Goal: Task Accomplishment & Management: Manage account settings

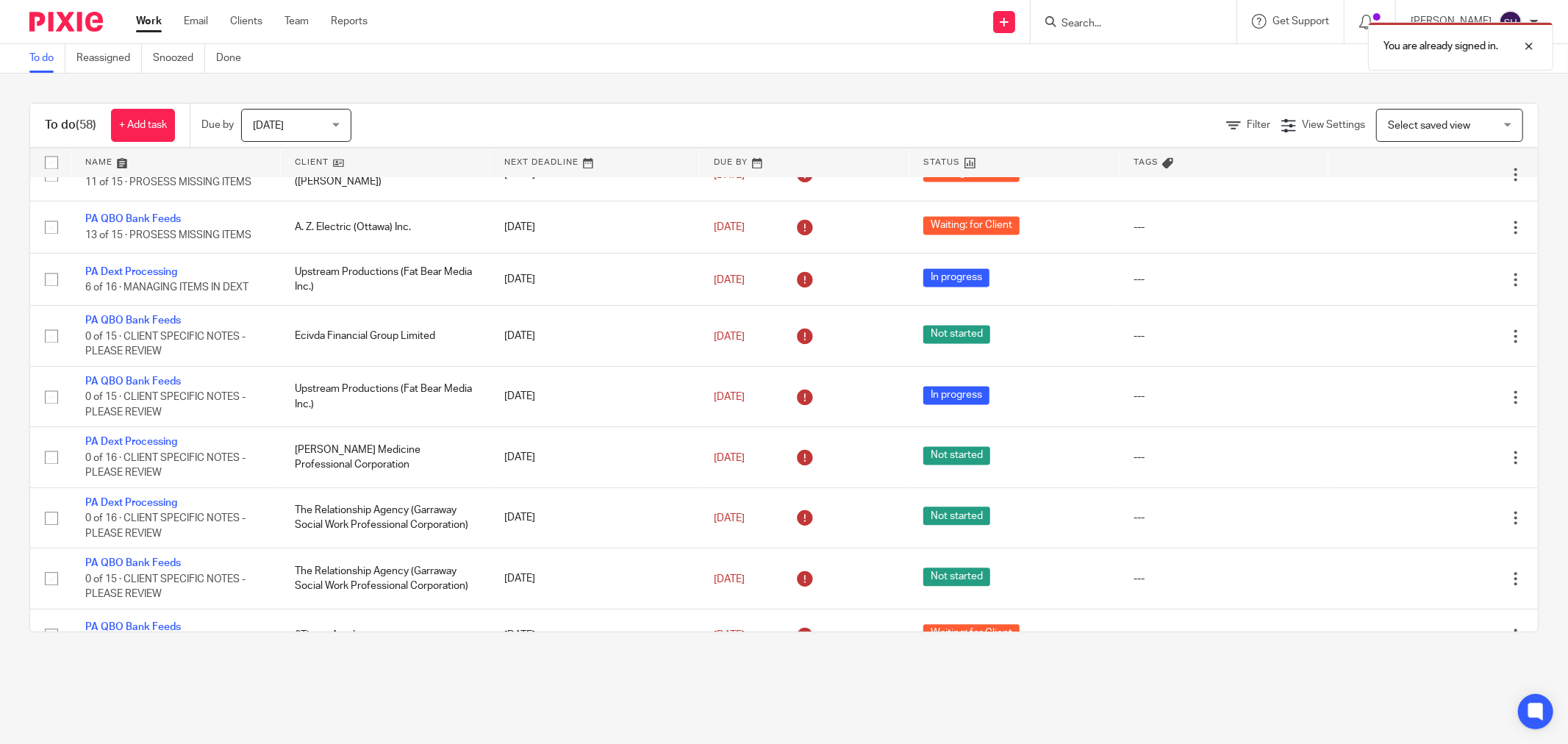
scroll to position [3548, 0]
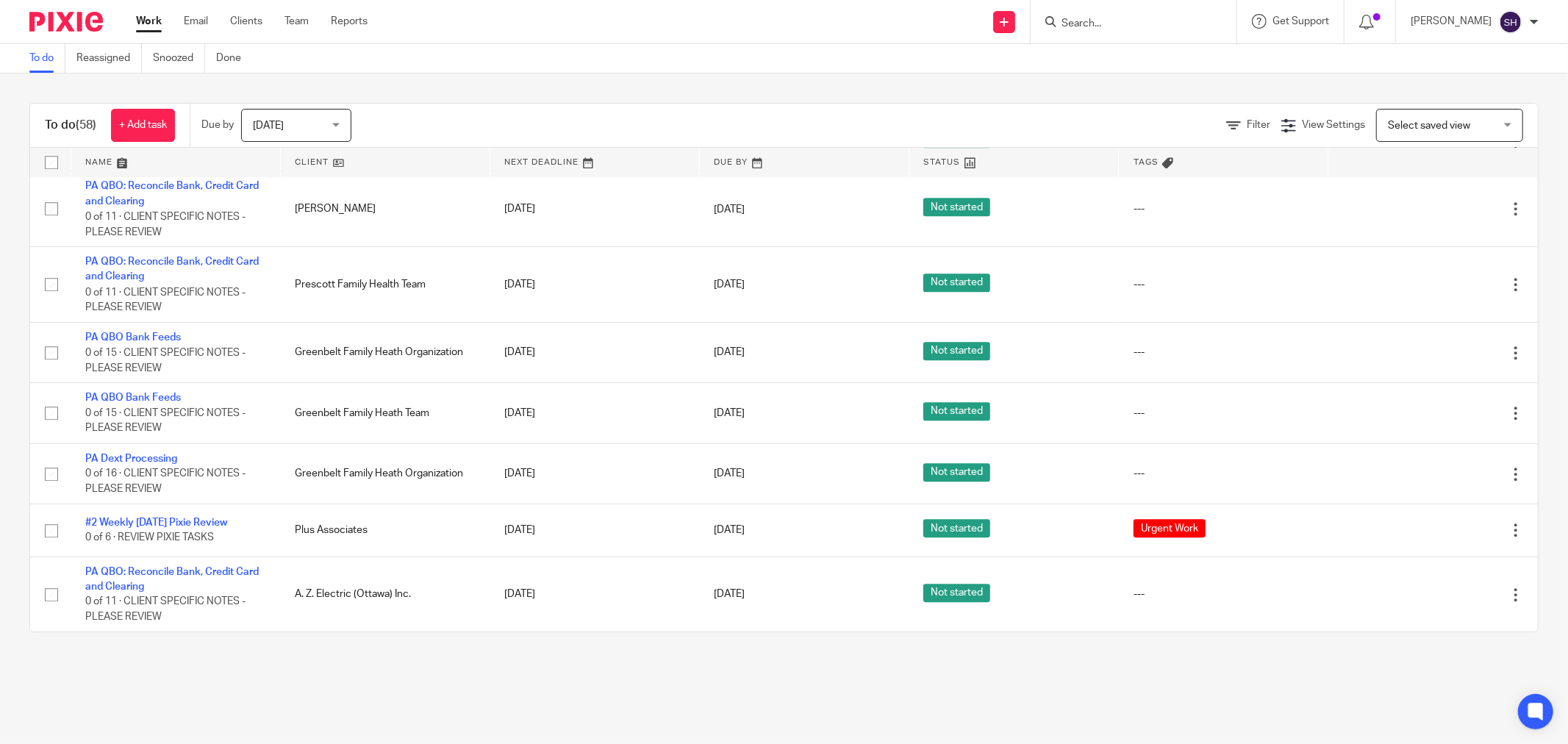
click at [358, 165] on link at bounding box center [386, 162] width 209 height 30
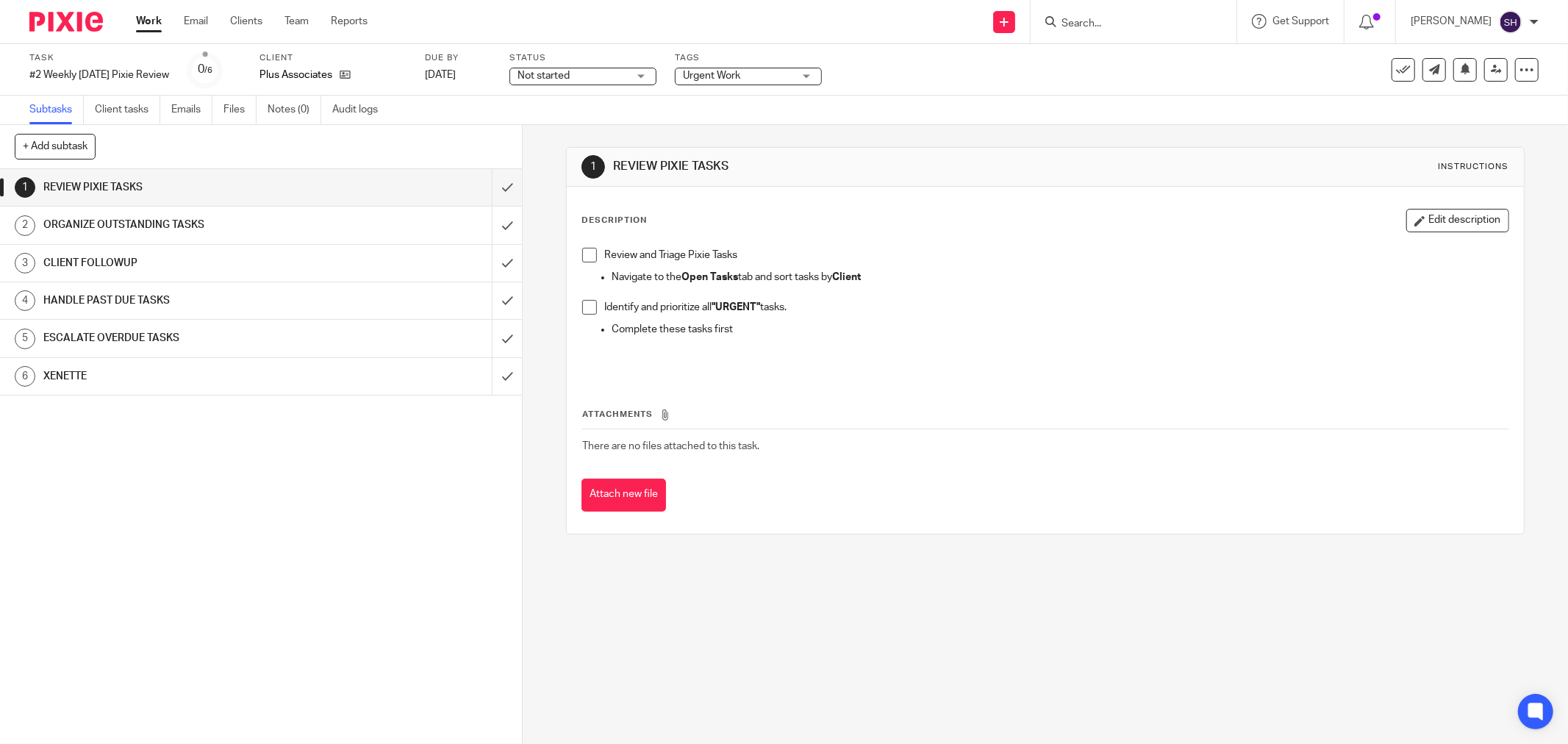
click at [586, 256] on span at bounding box center [589, 255] width 14 height 14
drag, startPoint x: 589, startPoint y: 306, endPoint x: 526, endPoint y: 226, distance: 101.8
click at [587, 306] on span at bounding box center [589, 307] width 14 height 14
click at [491, 185] on input "submit" at bounding box center [261, 187] width 522 height 37
click at [628, 68] on span "Not started" at bounding box center [573, 76] width 111 height 15
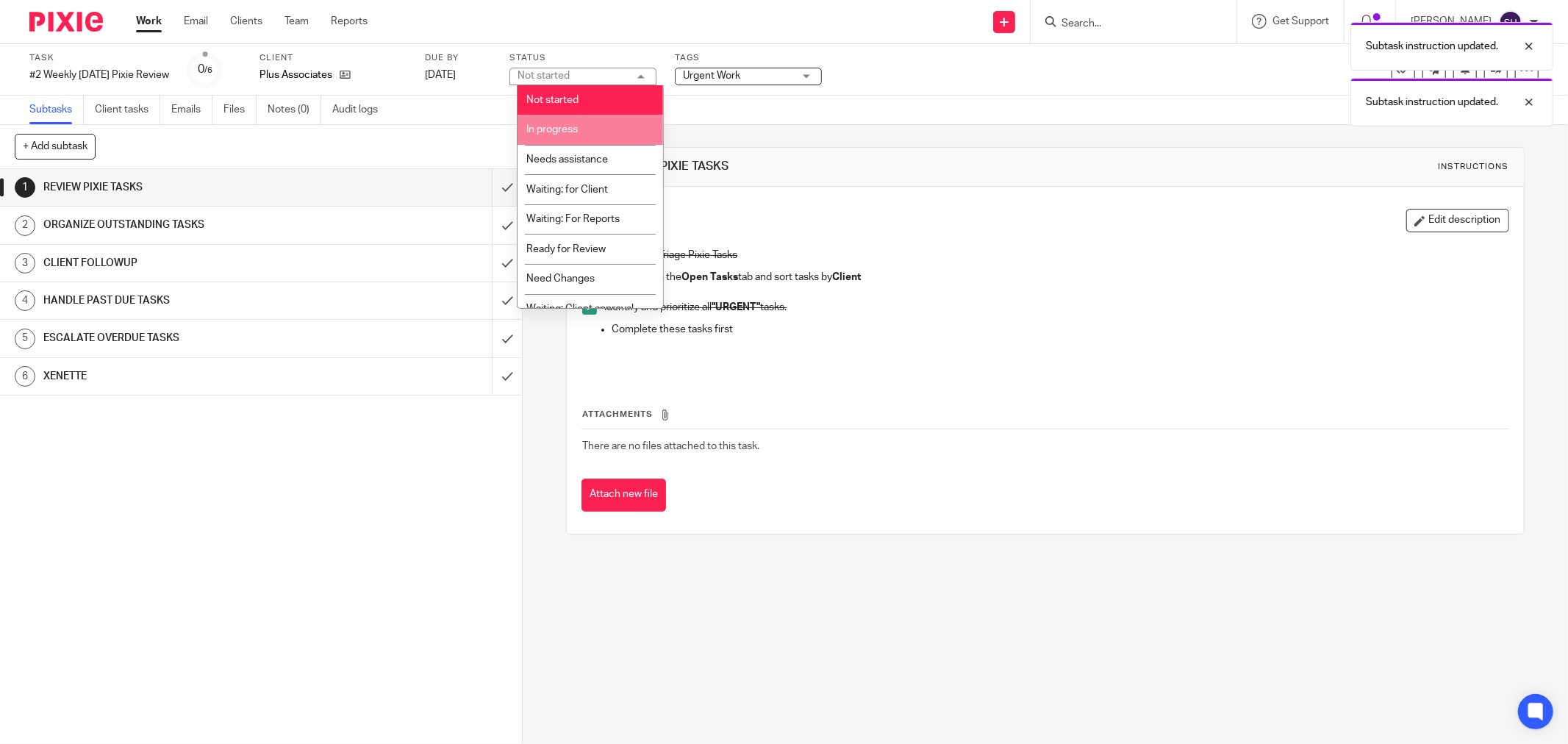
click at [606, 127] on li "In progress" at bounding box center [590, 130] width 145 height 30
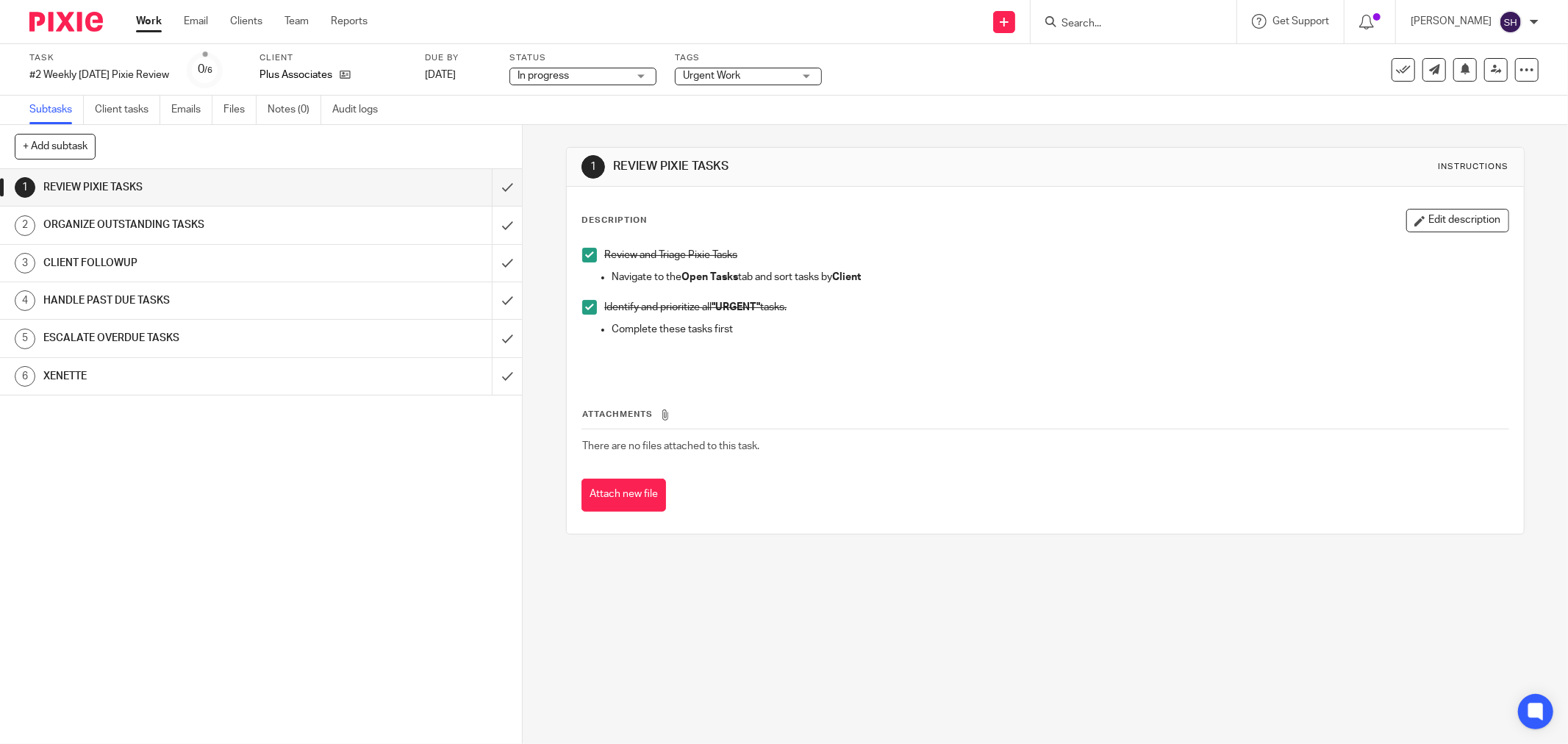
click at [394, 228] on div "ORGANIZE OUTSTANDING TASKS" at bounding box center [260, 224] width 434 height 22
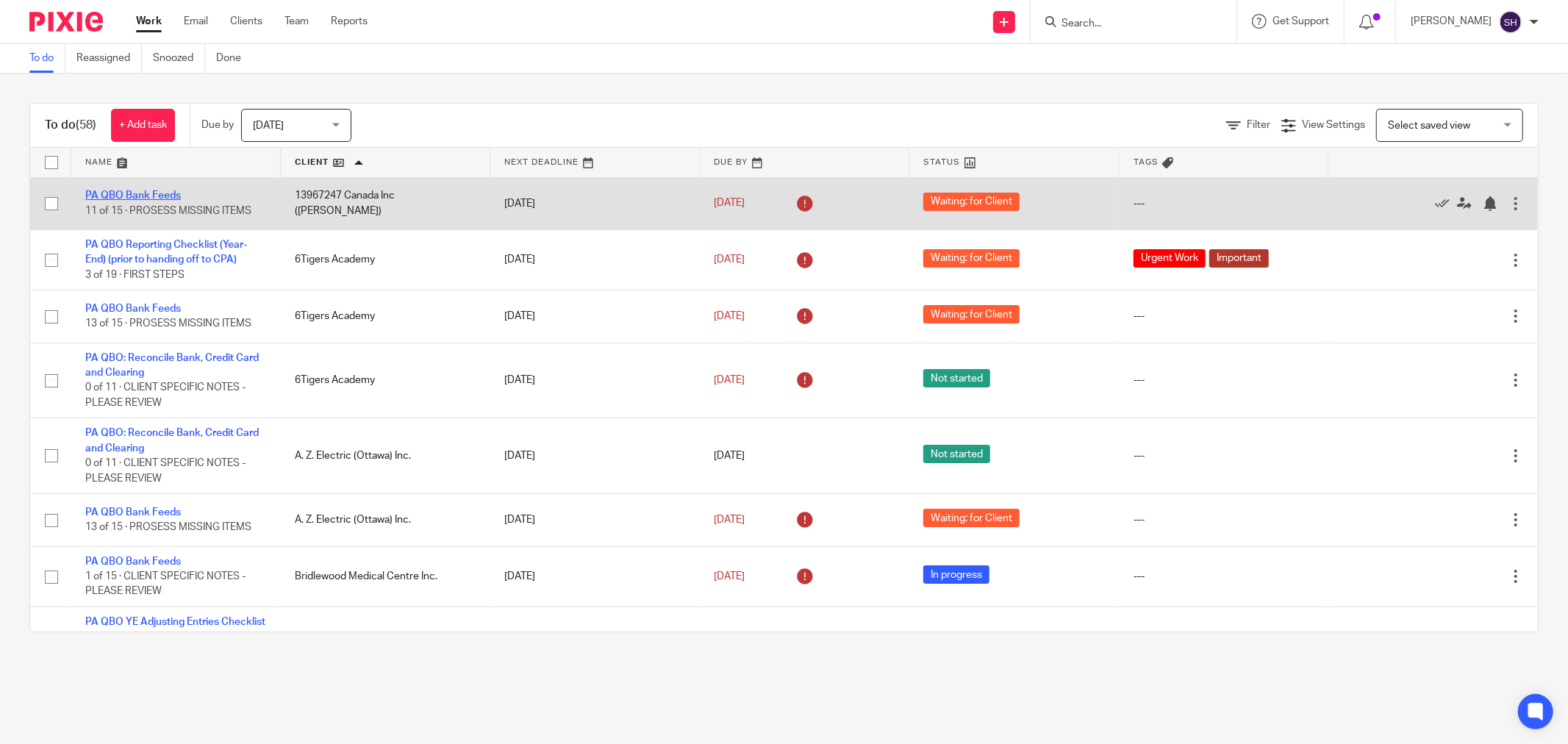
click at [149, 195] on link "PA QBO Bank Feeds" at bounding box center [133, 195] width 95 height 11
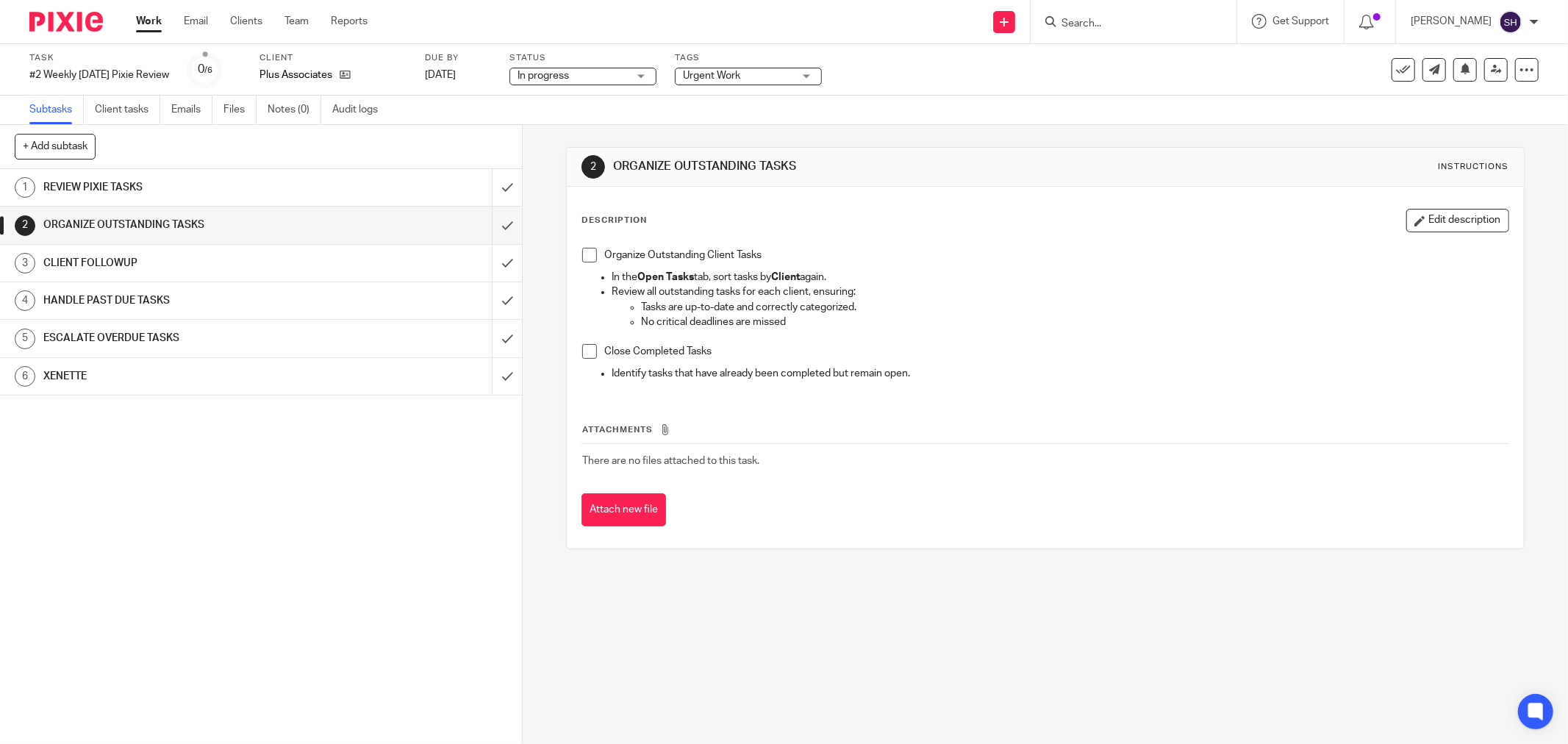
drag, startPoint x: 0, startPoint y: 0, endPoint x: 517, endPoint y: 212, distance: 558.8
click at [587, 255] on span at bounding box center [589, 255] width 14 height 14
click at [492, 189] on input "submit" at bounding box center [261, 187] width 522 height 37
click at [586, 352] on span at bounding box center [589, 351] width 14 height 14
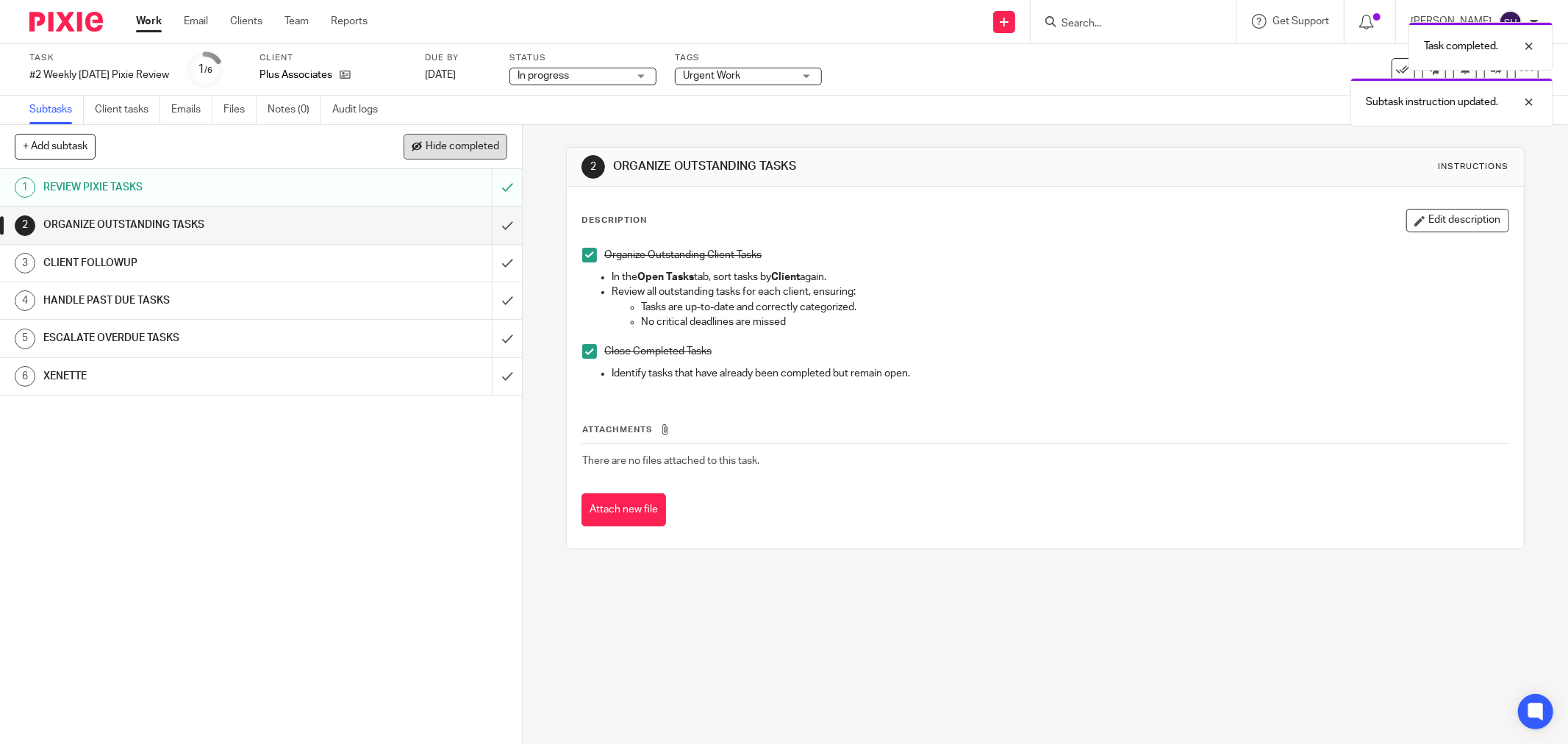
click at [449, 145] on span "Hide completed" at bounding box center [462, 147] width 73 height 12
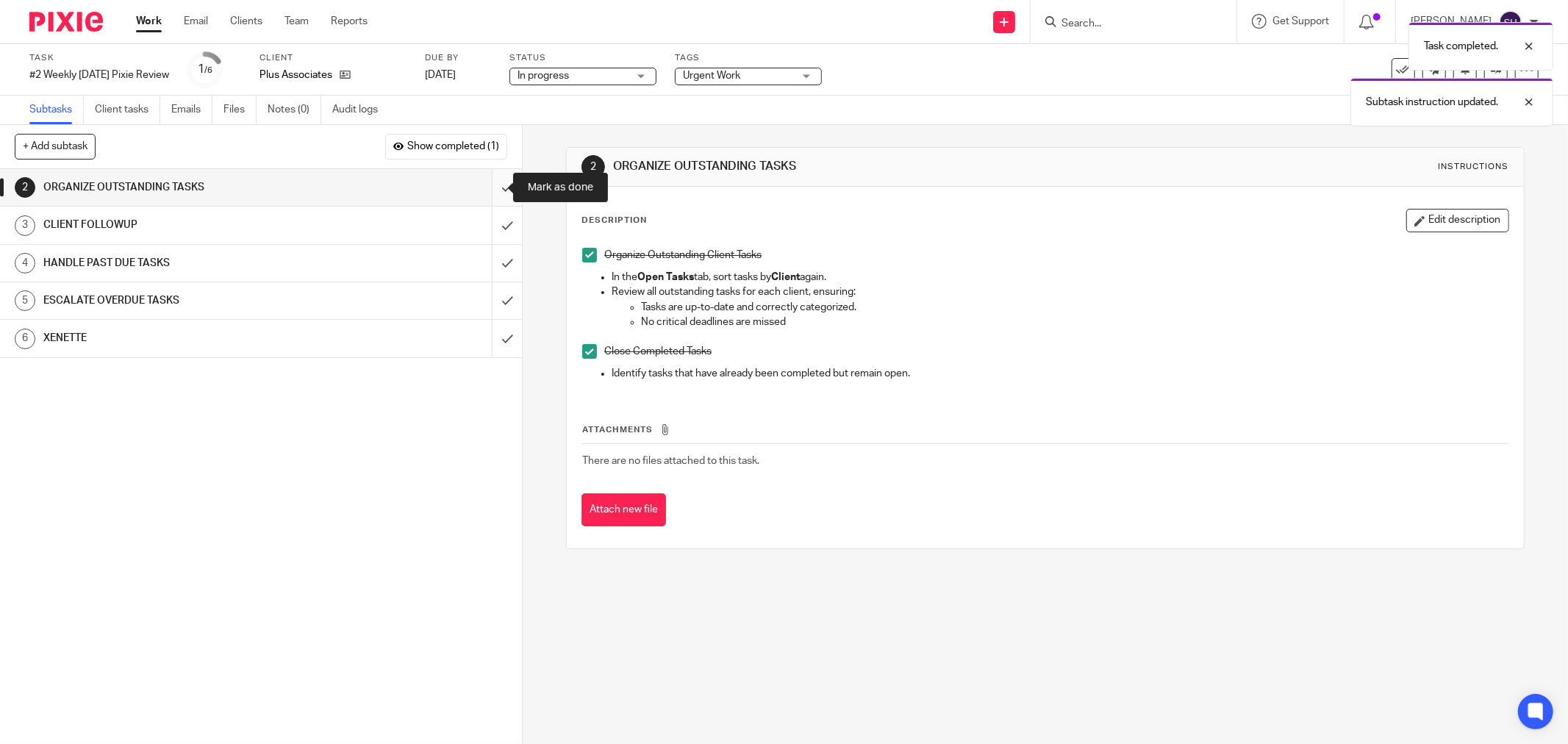
click at [491, 188] on input "submit" at bounding box center [261, 187] width 522 height 37
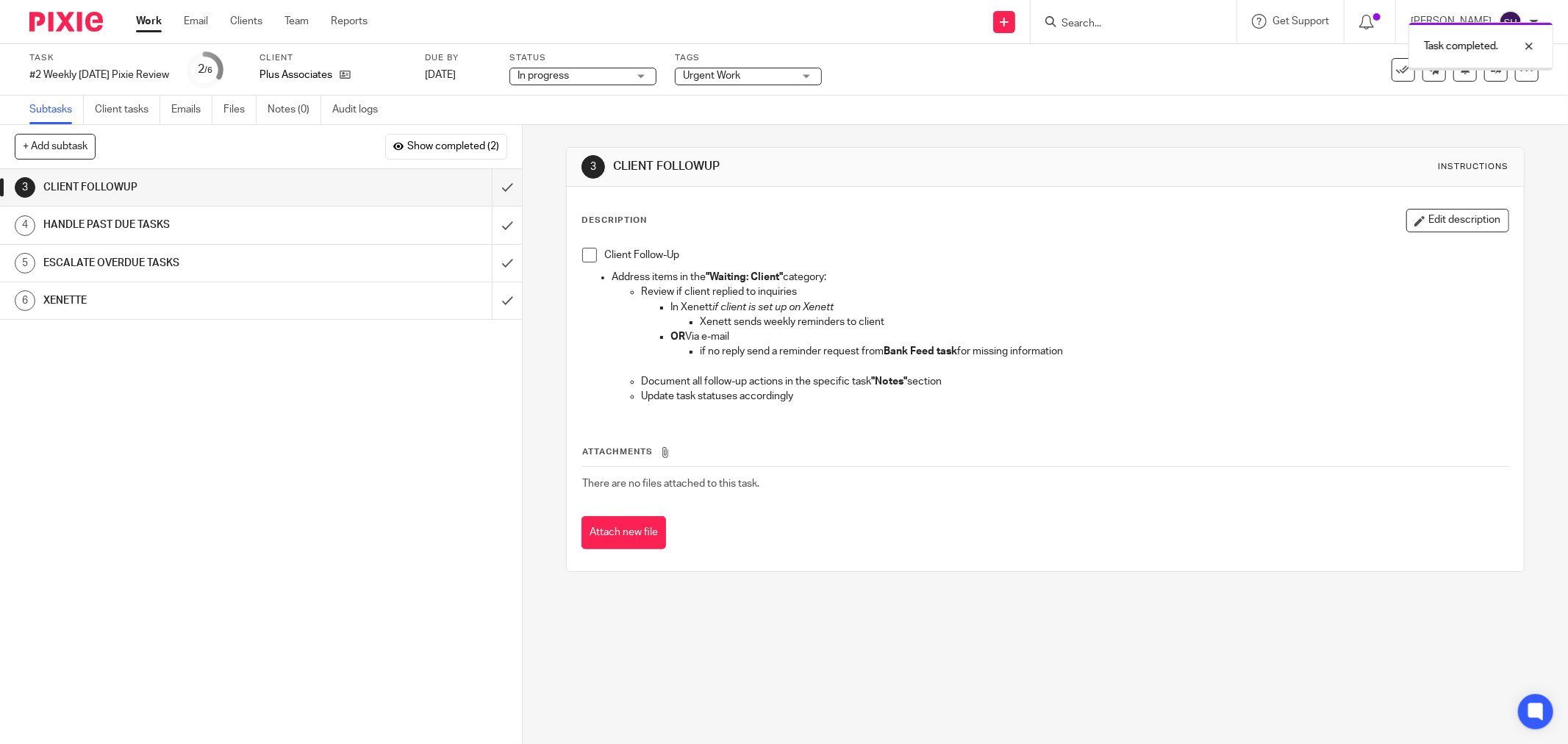
click at [583, 258] on span at bounding box center [589, 255] width 14 height 14
click at [490, 182] on input "submit" at bounding box center [261, 187] width 522 height 37
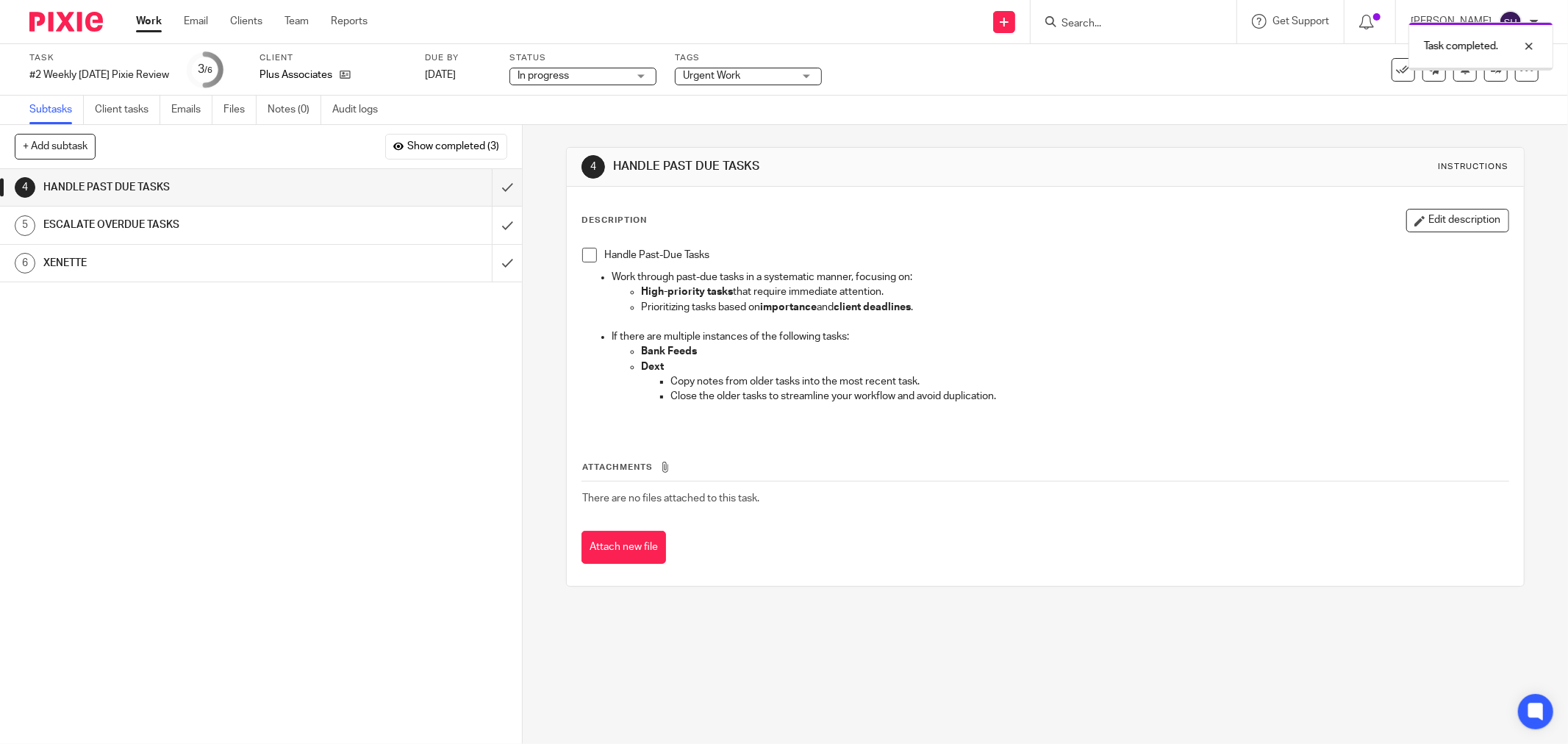
click at [589, 259] on span at bounding box center [589, 255] width 14 height 14
click at [486, 186] on input "submit" at bounding box center [261, 187] width 522 height 37
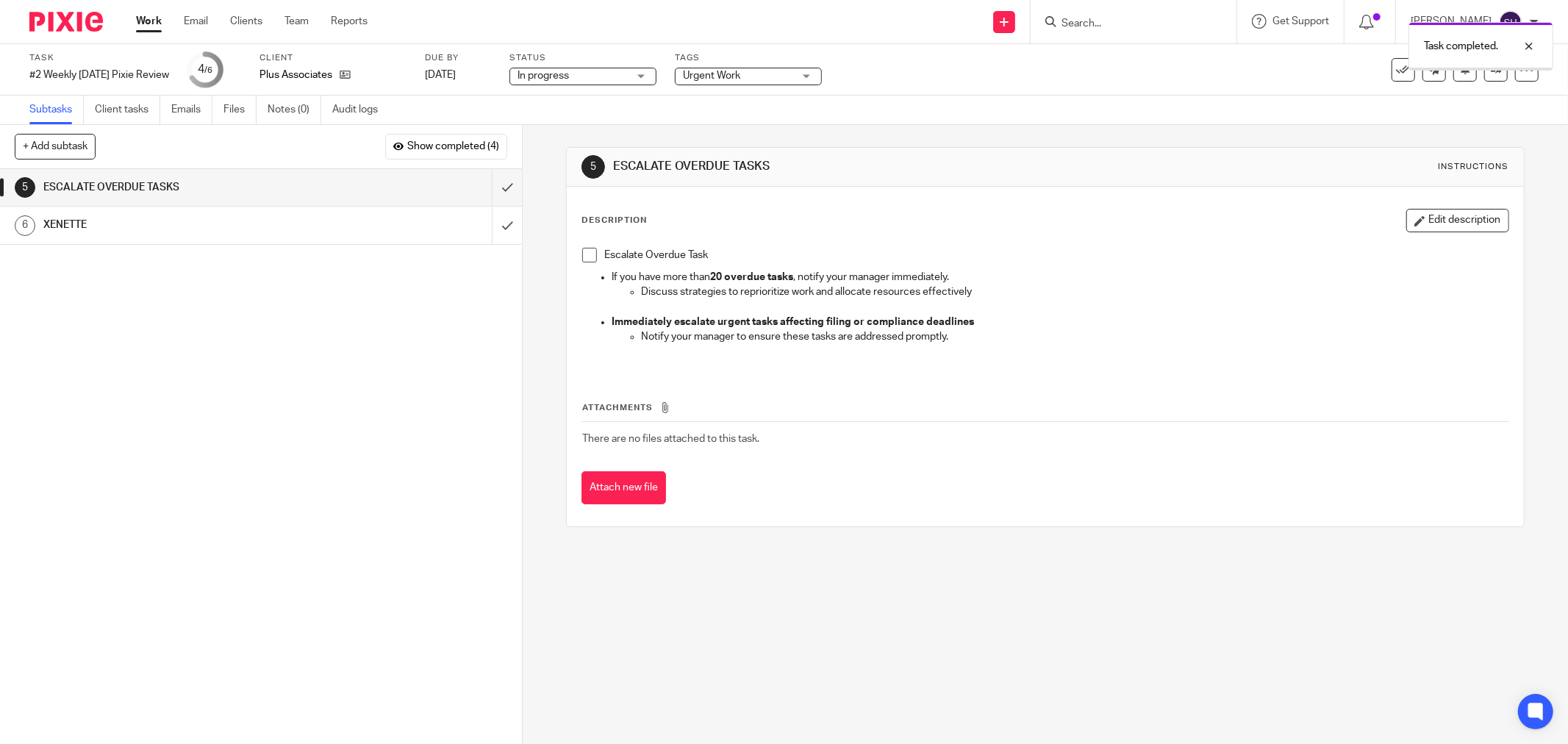
drag, startPoint x: 586, startPoint y: 255, endPoint x: 572, endPoint y: 245, distance: 17.2
click at [586, 255] on span at bounding box center [589, 255] width 14 height 14
click at [488, 186] on input "submit" at bounding box center [261, 187] width 522 height 37
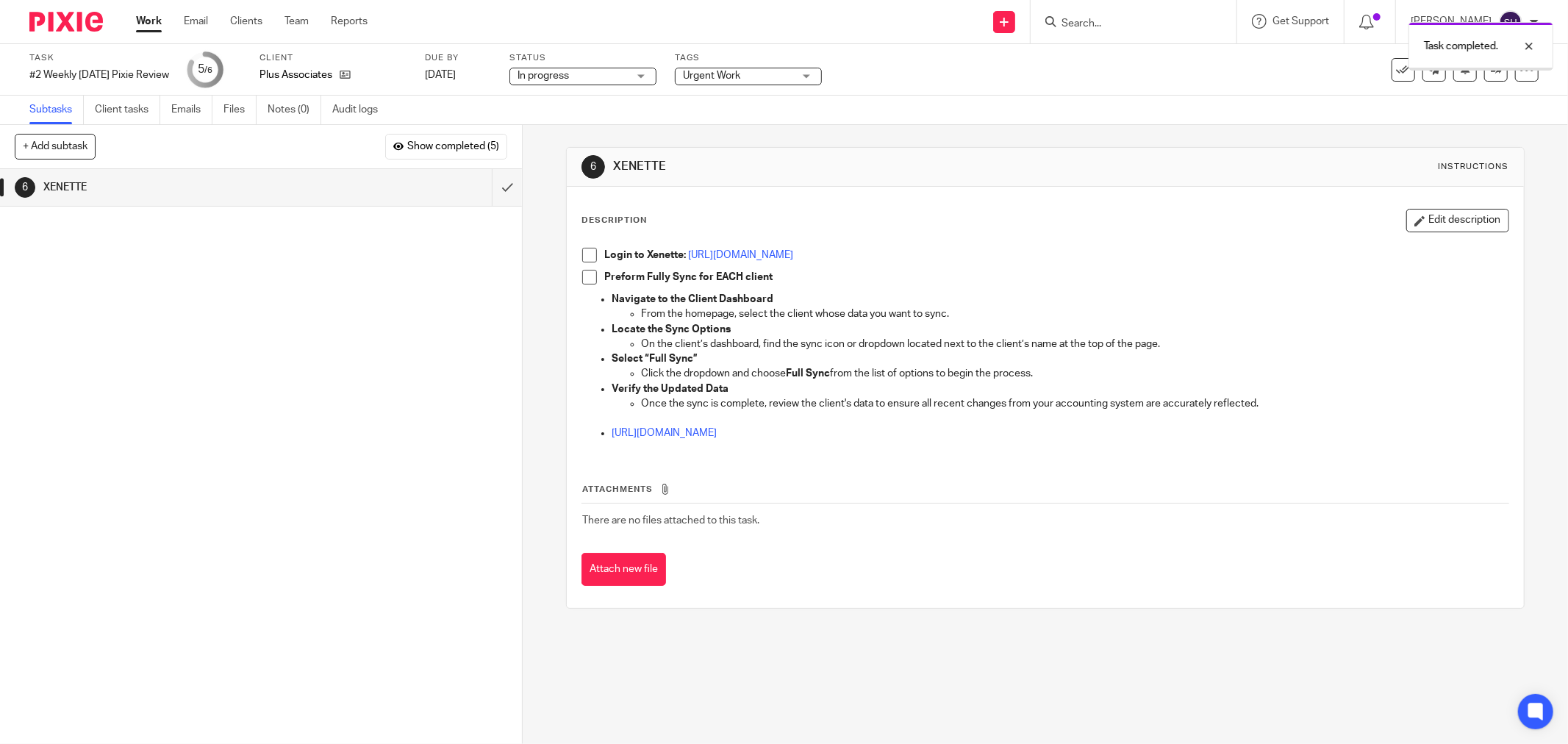
click at [583, 251] on span at bounding box center [589, 255] width 14 height 14
click at [583, 276] on span at bounding box center [589, 277] width 14 height 14
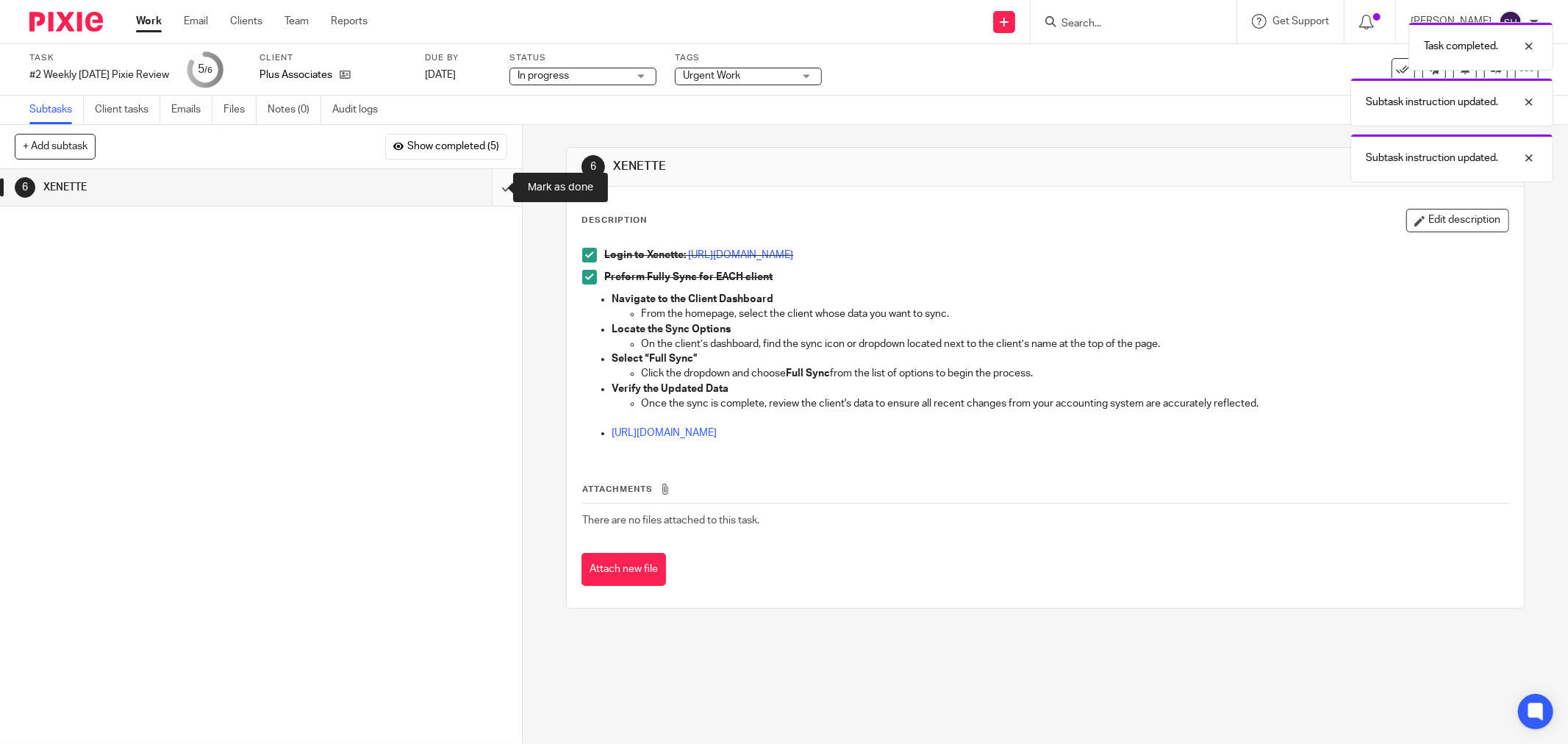
click at [504, 186] on input "submit" at bounding box center [261, 187] width 522 height 37
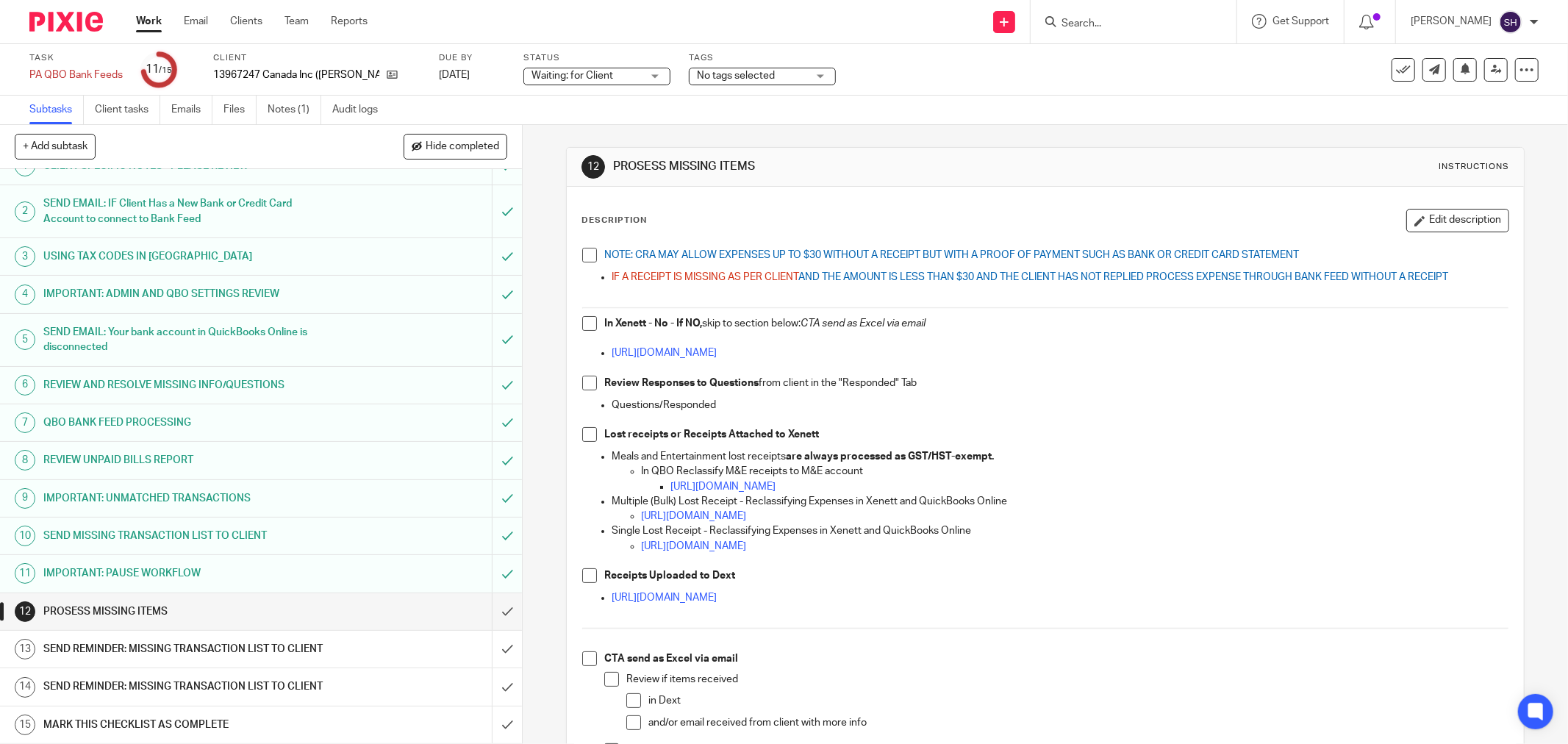
scroll to position [53, 0]
click at [306, 639] on h1 "SEND REMINDER: MISSING TRANSACTION LIST TO CLIENT" at bounding box center [188, 649] width 289 height 22
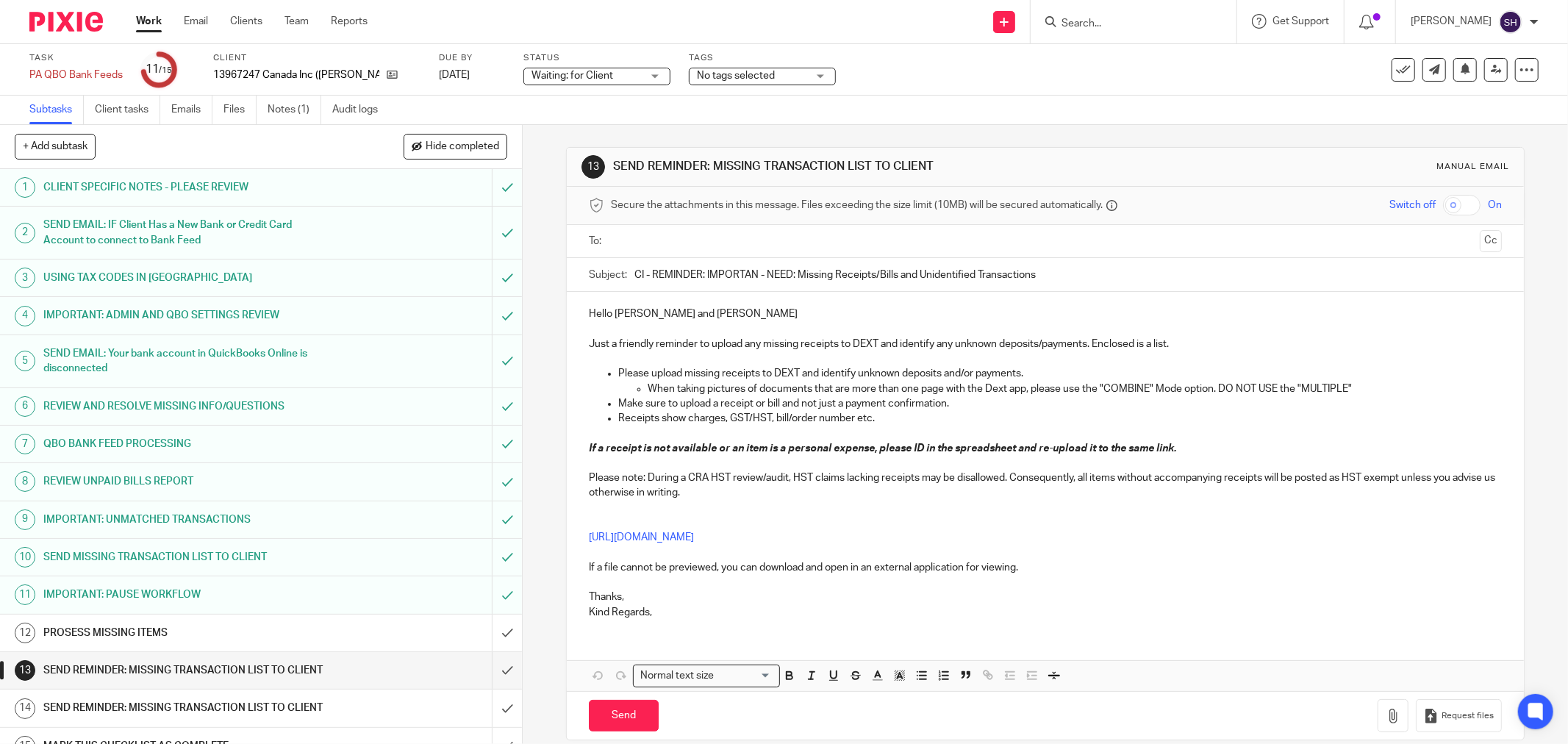
click at [694, 241] on input "text" at bounding box center [1045, 242] width 857 height 17
drag, startPoint x: 639, startPoint y: 277, endPoint x: 592, endPoint y: 277, distance: 47.0
click at [592, 277] on div "Subject: CI - REMINDER: IMPORTAN - NEED: Missing Receipts/Bills and Unidentifie…" at bounding box center [1046, 279] width 914 height 33
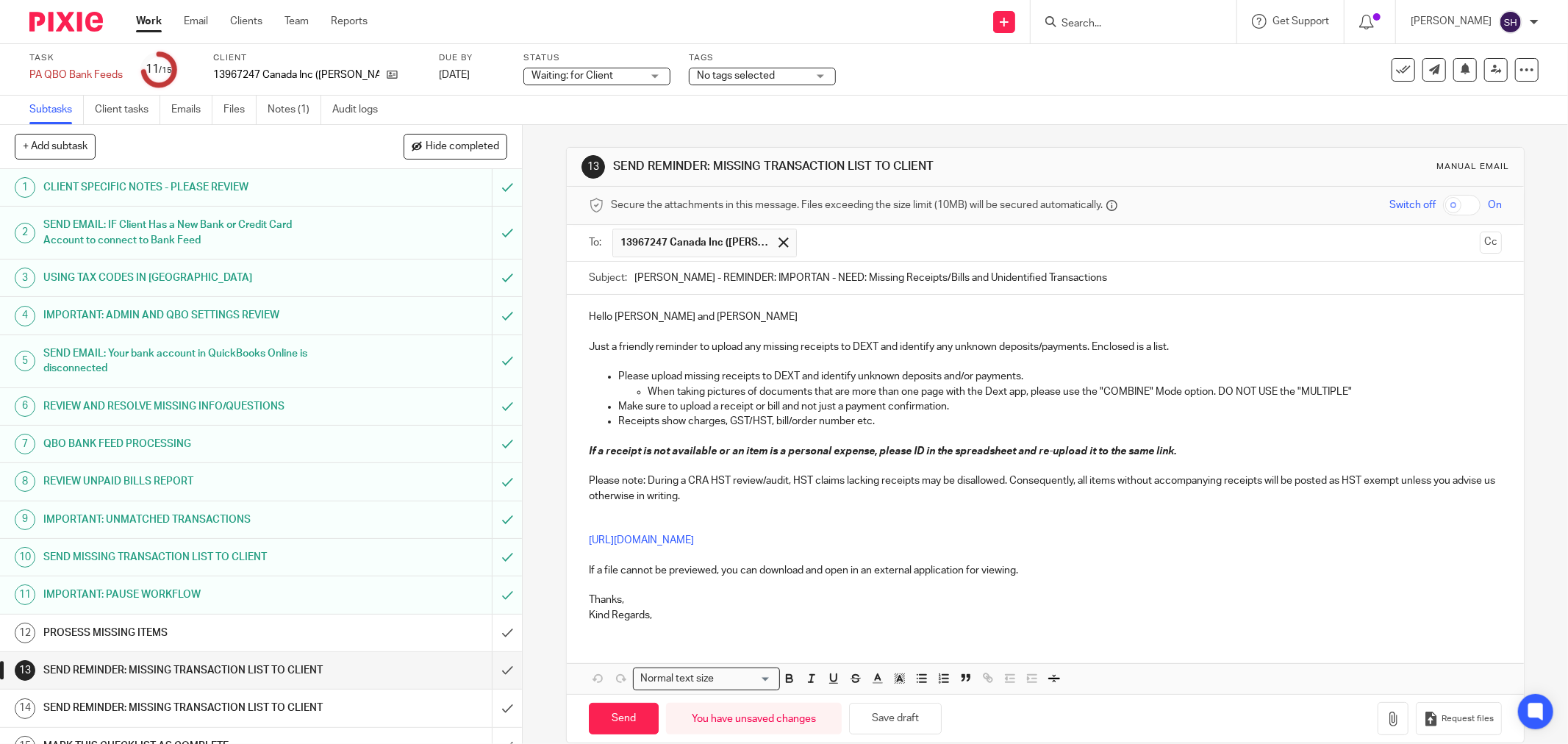
drag, startPoint x: 814, startPoint y: 274, endPoint x: 879, endPoint y: 267, distance: 65.4
click at [815, 274] on input "Lagasse Renos - REMINDER: IMPORTAN - NEED: Missing Receipts/Bills and Unidentif…" at bounding box center [1068, 279] width 867 height 33
type input "Lagasse Renos - REMINDER: IMPORTANT - NEED: Missing Receipts/Bills and Unidenti…"
click at [703, 317] on p "Hello Josh and Dane" at bounding box center [1046, 317] width 914 height 14
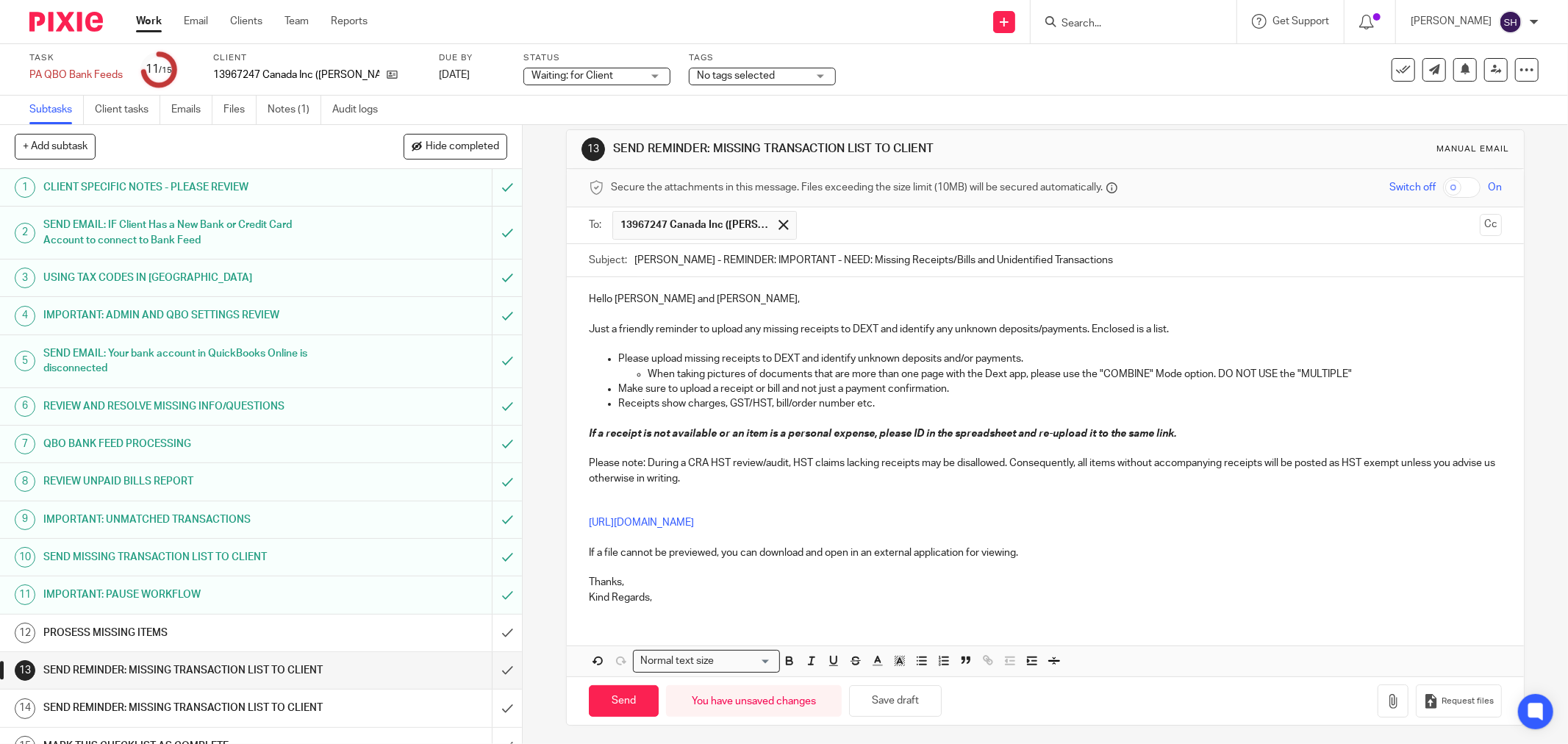
scroll to position [23, 0]
click at [664, 596] on p "Kind Regards," at bounding box center [1046, 594] width 914 height 14
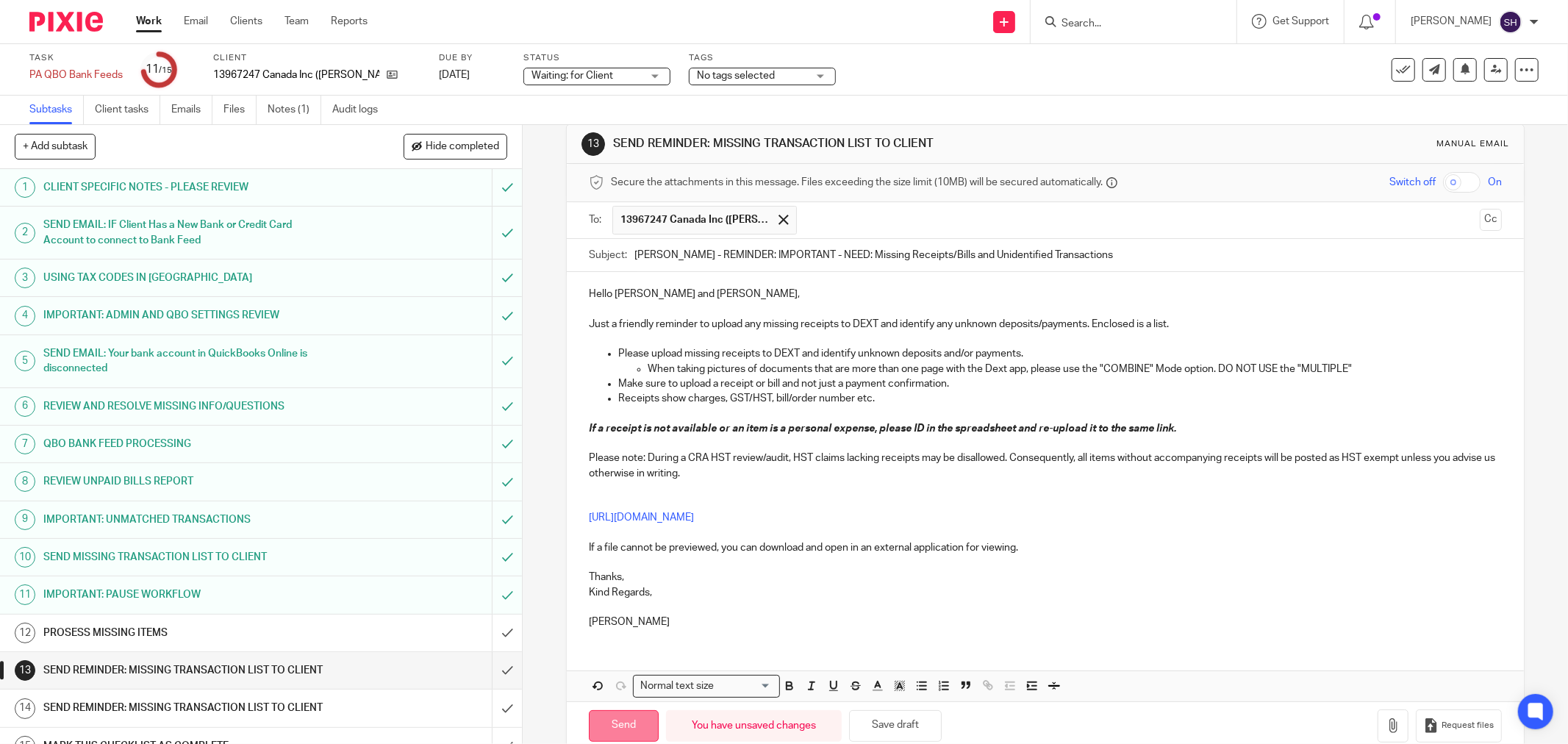
click at [614, 723] on input "Send" at bounding box center [624, 727] width 70 height 32
type input "Sent"
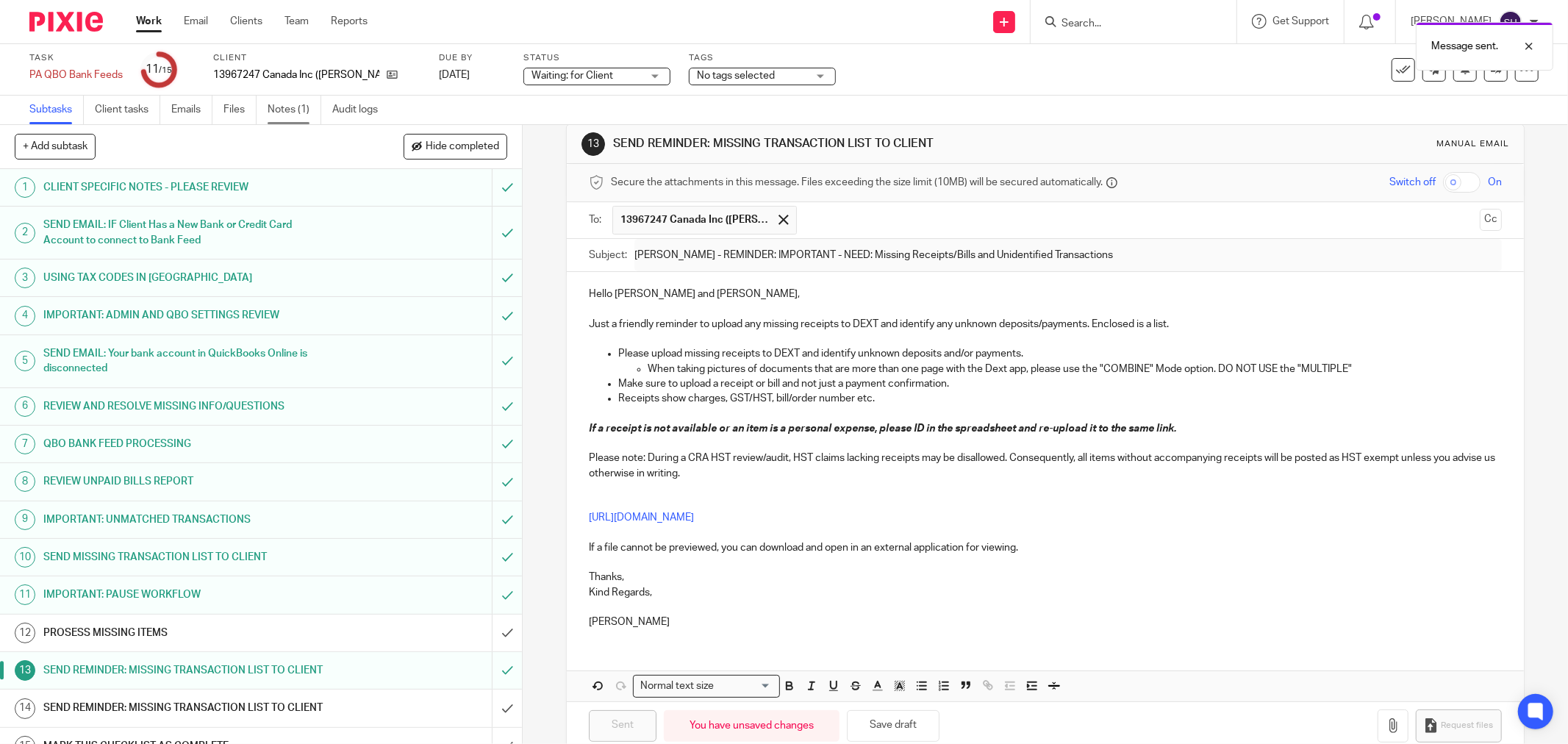
click at [297, 98] on link "Notes (1)" at bounding box center [294, 110] width 54 height 29
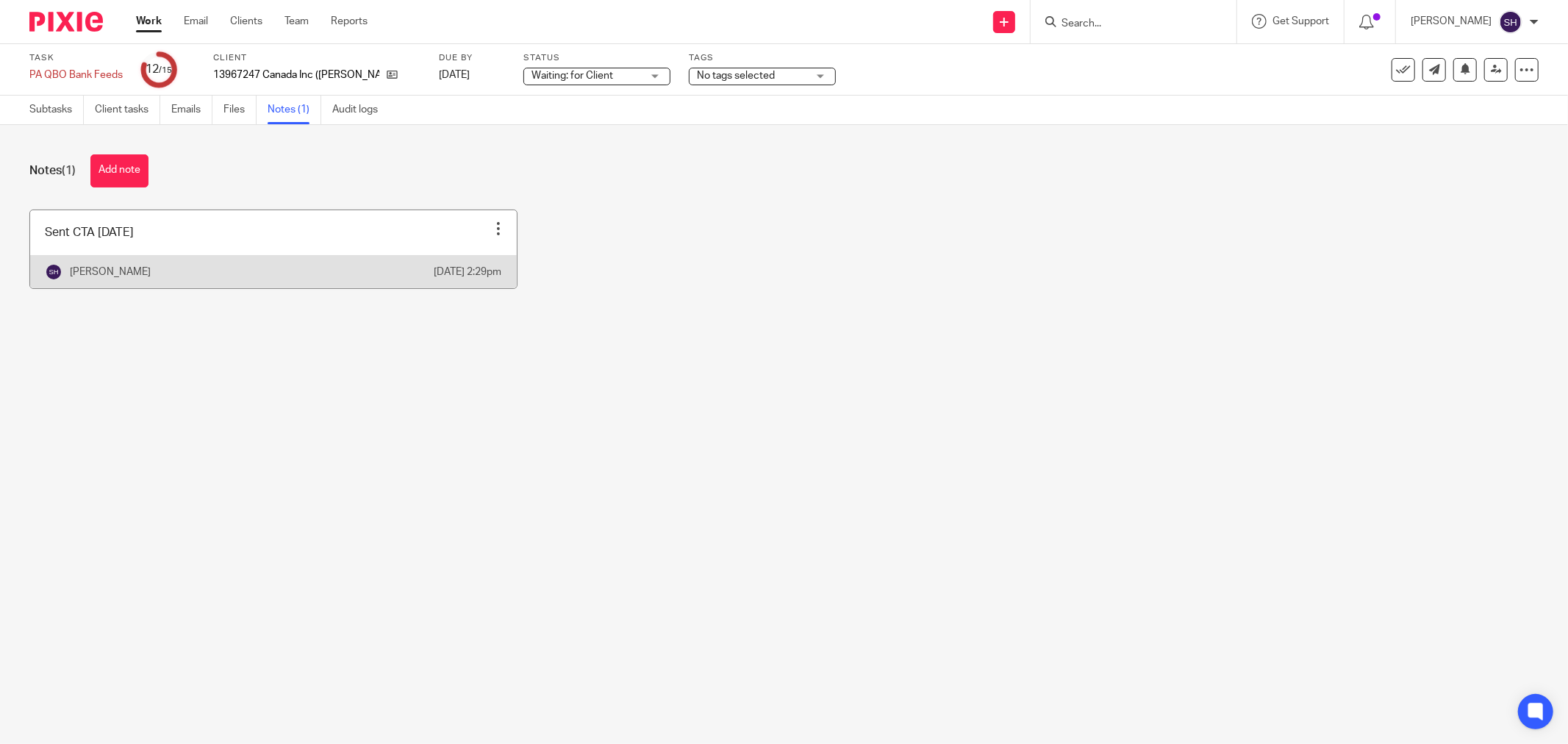
click at [260, 243] on link at bounding box center [273, 249] width 487 height 78
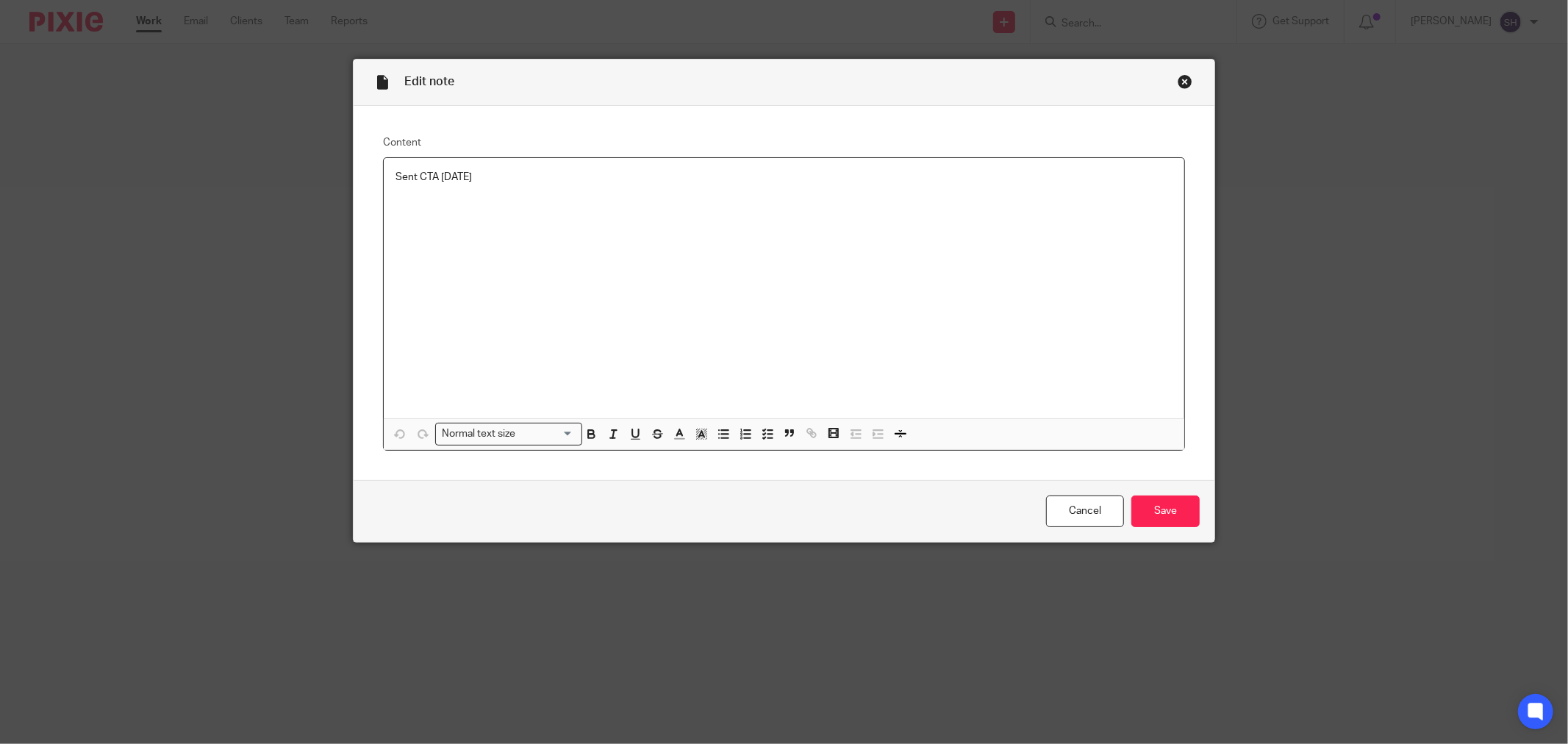
click at [616, 170] on div "Sent CTA [DATE]" at bounding box center [784, 289] width 801 height 261
click at [1166, 512] on input "Save" at bounding box center [1166, 511] width 68 height 32
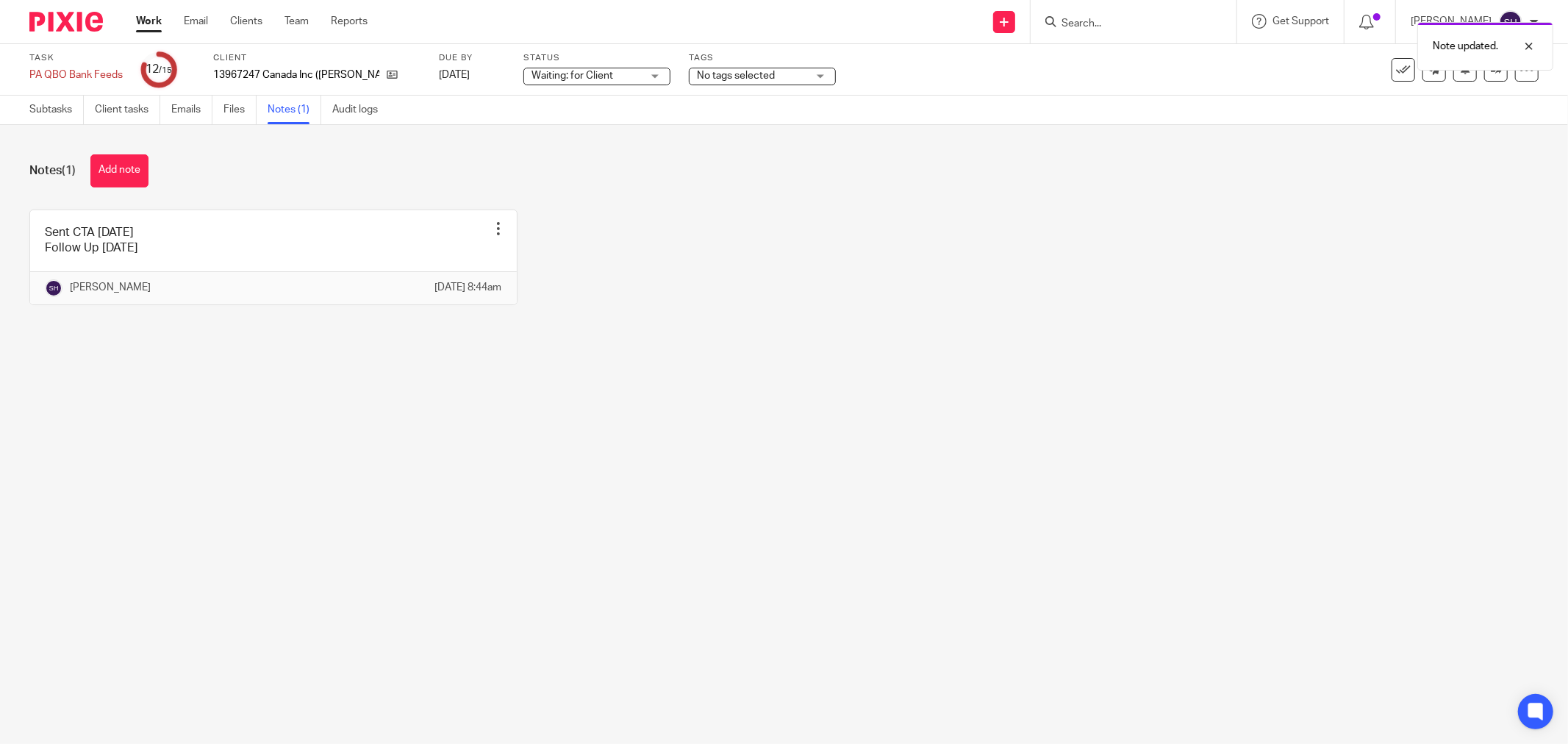
click at [144, 15] on link "Work" at bounding box center [149, 20] width 26 height 14
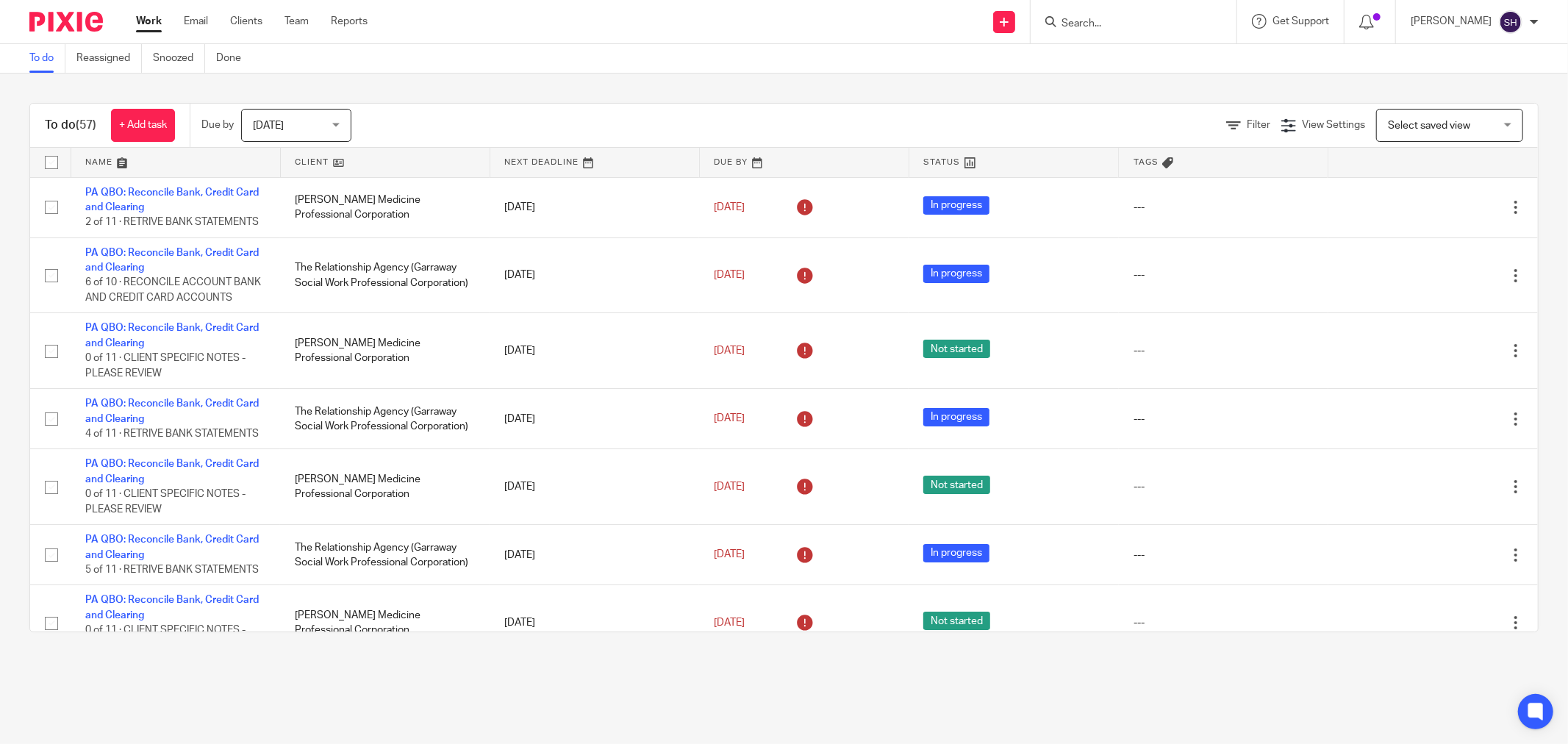
click at [355, 160] on link at bounding box center [386, 162] width 209 height 30
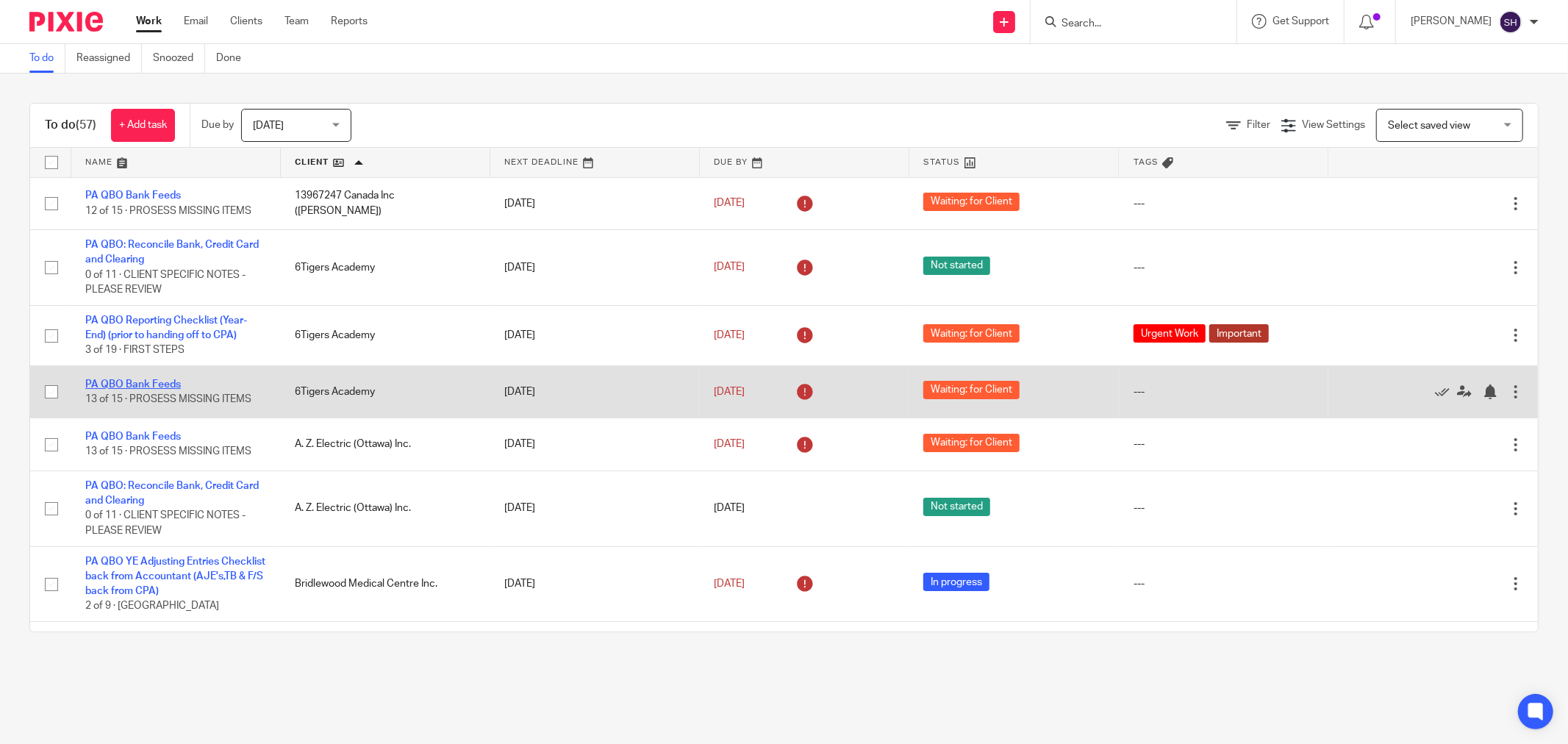
click at [151, 384] on link "PA QBO Bank Feeds" at bounding box center [133, 385] width 95 height 11
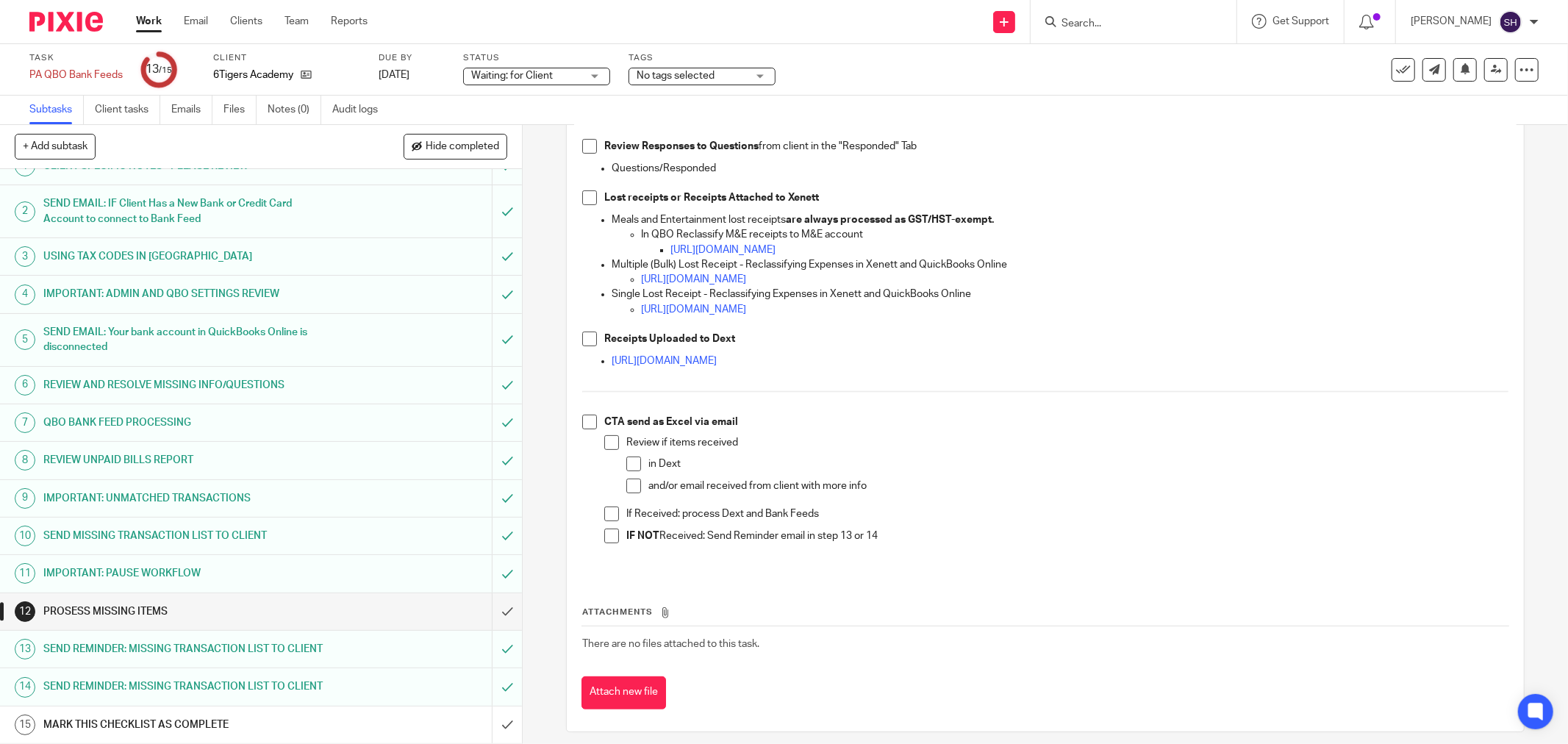
scroll to position [247, 0]
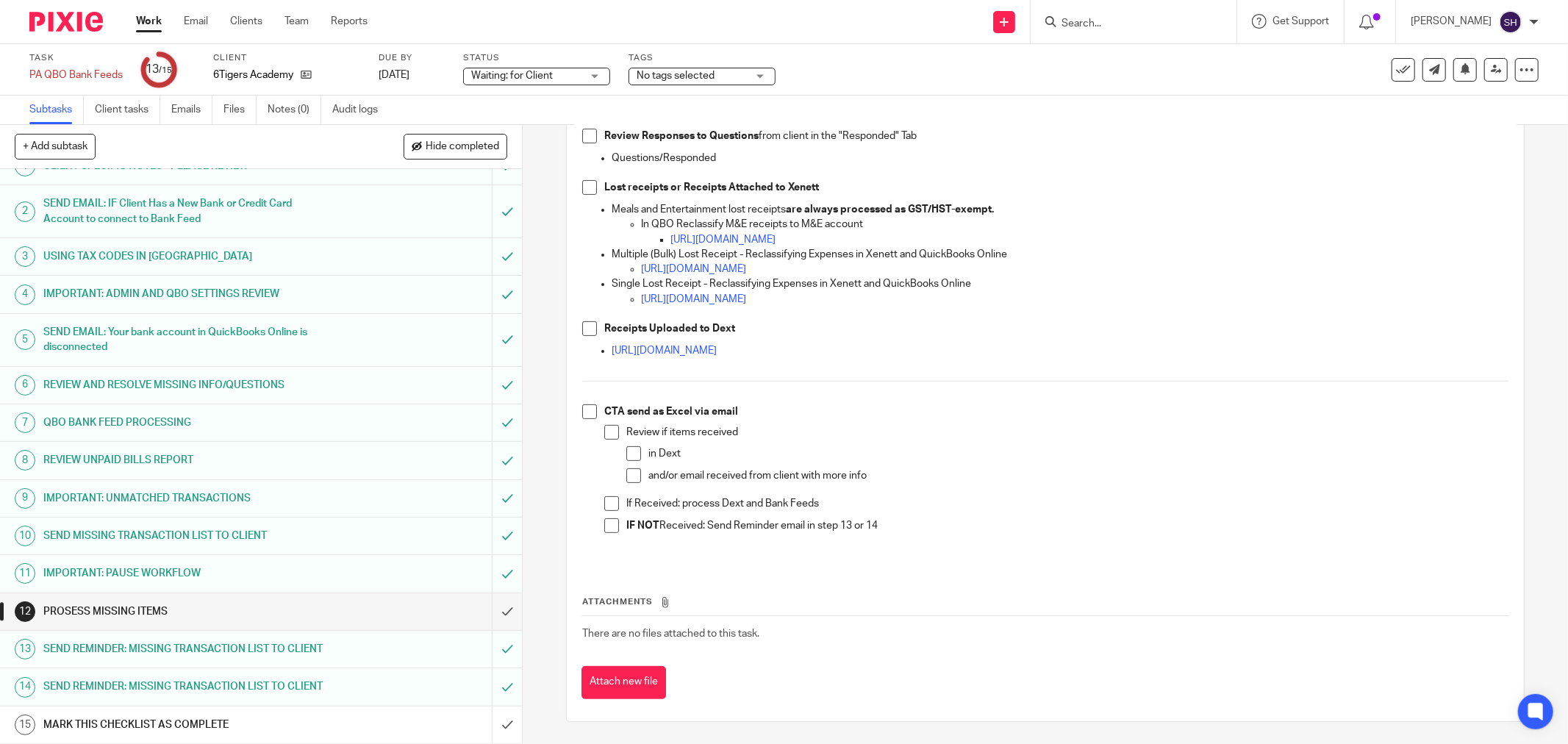
drag, startPoint x: 581, startPoint y: 412, endPoint x: 603, endPoint y: 427, distance: 26.6
click at [583, 413] on span at bounding box center [589, 411] width 14 height 14
click at [613, 435] on span at bounding box center [611, 432] width 14 height 14
click at [636, 451] on span at bounding box center [633, 453] width 14 height 14
click at [634, 469] on span at bounding box center [633, 475] width 14 height 14
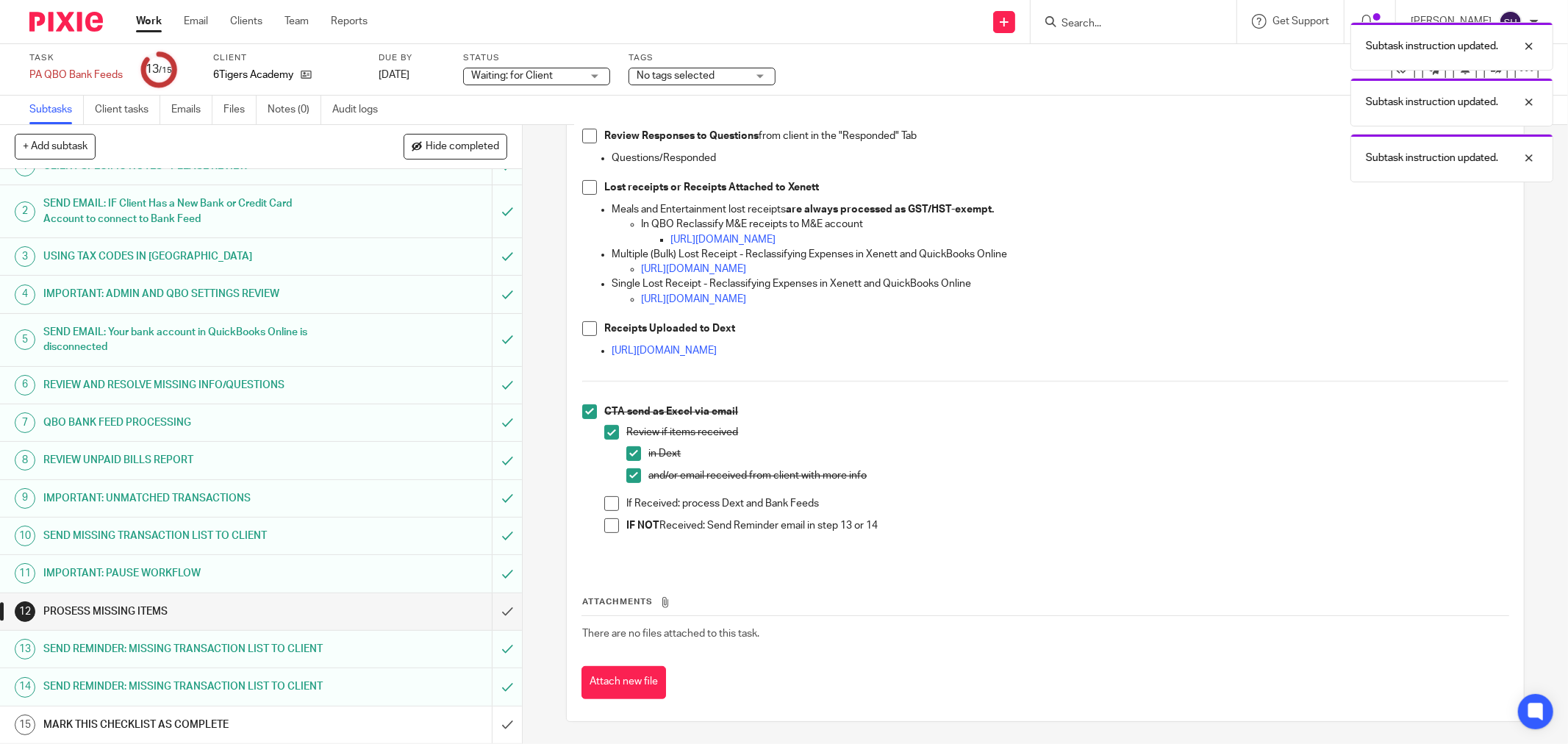
drag, startPoint x: 612, startPoint y: 497, endPoint x: 612, endPoint y: 518, distance: 21.0
click at [612, 499] on span at bounding box center [611, 503] width 14 height 14
click at [612, 518] on span at bounding box center [611, 525] width 14 height 14
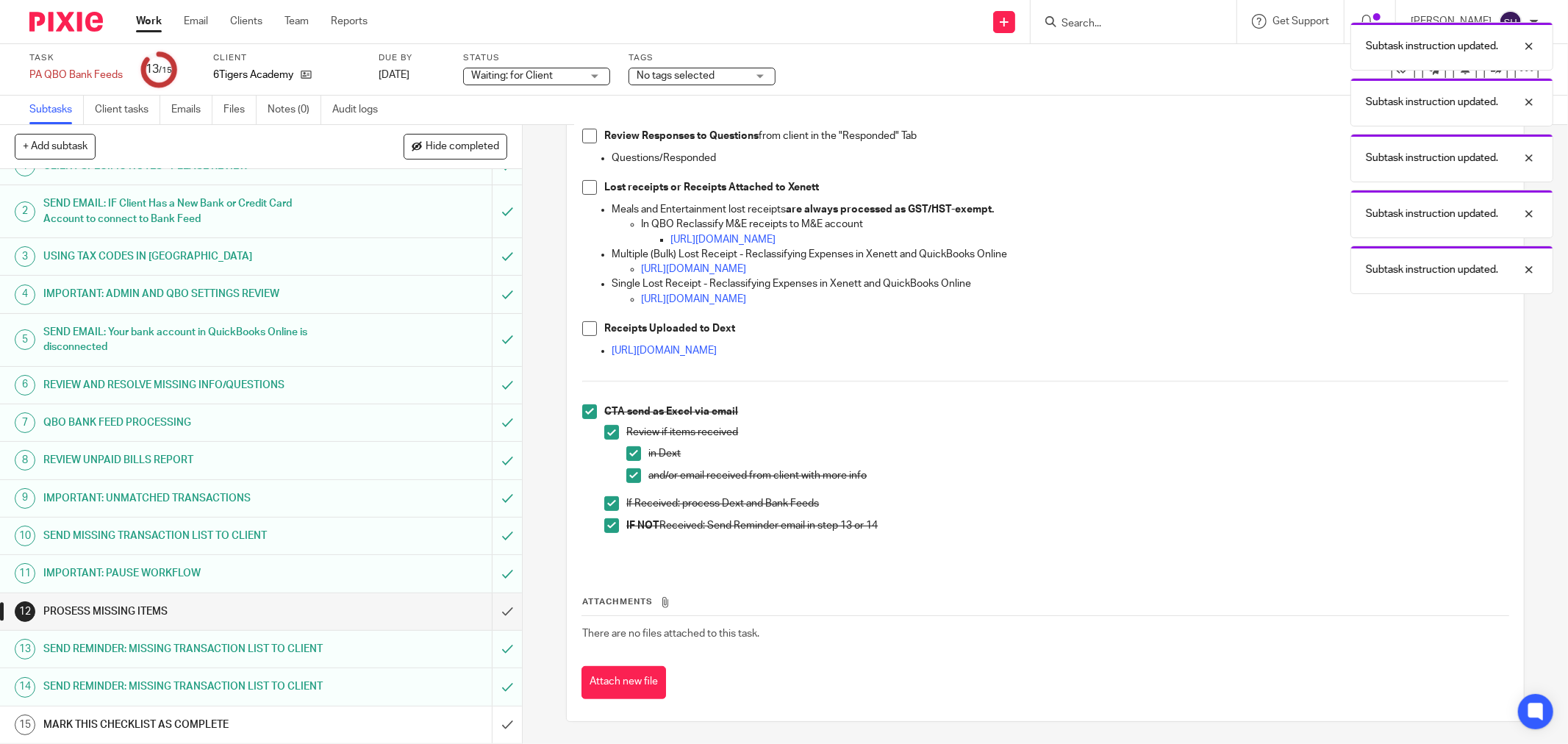
click at [162, 17] on link "Work" at bounding box center [149, 20] width 26 height 14
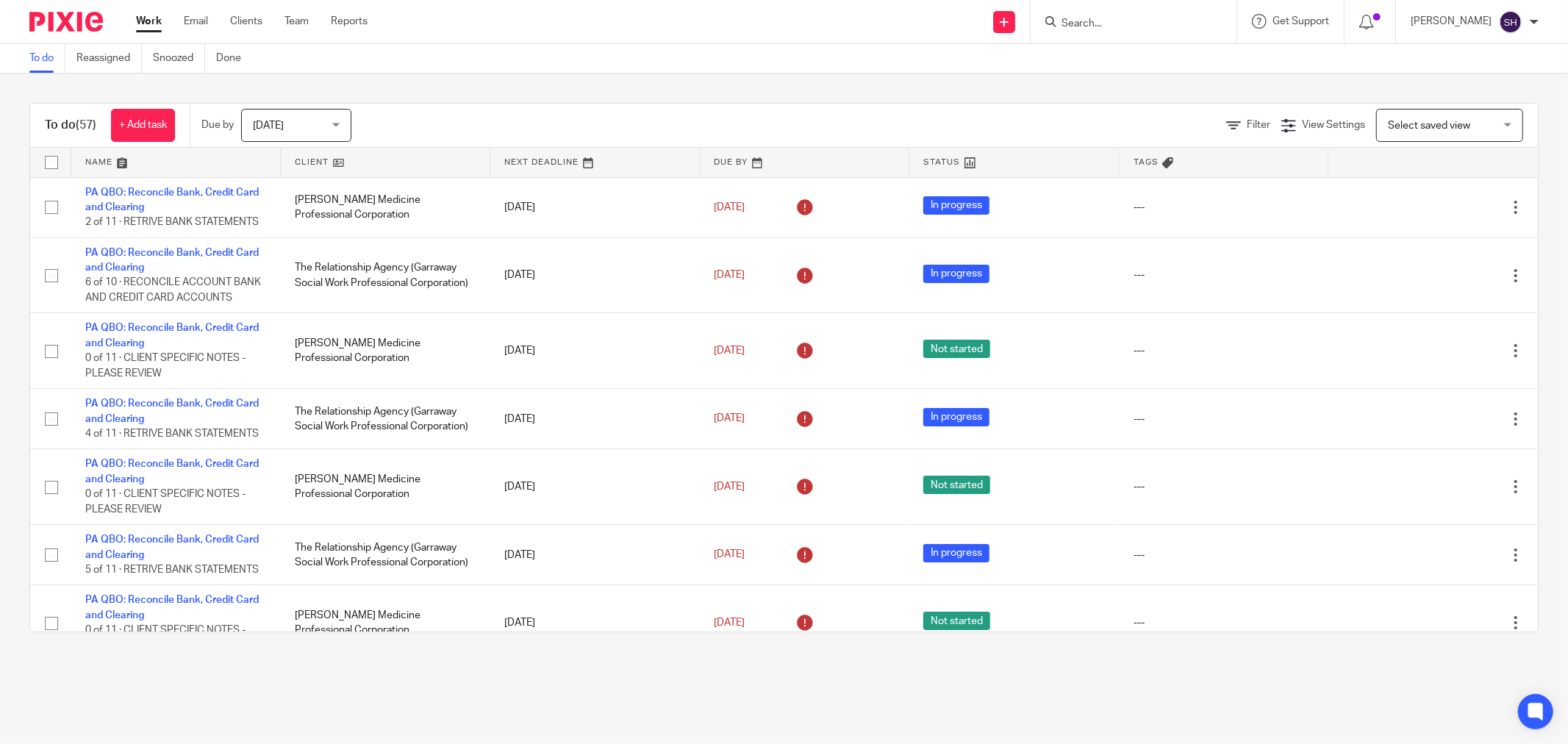
click at [402, 161] on link at bounding box center [386, 162] width 209 height 30
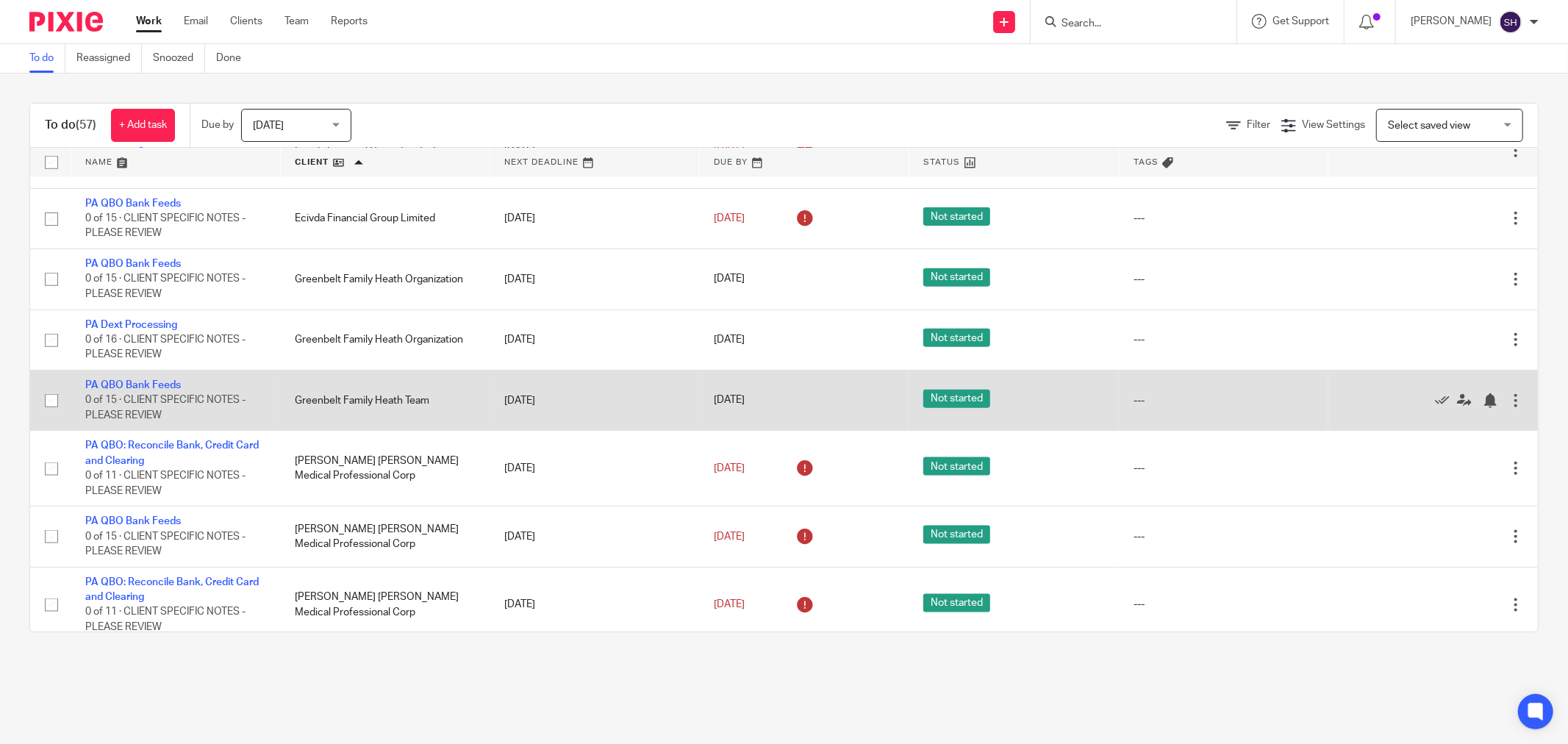
scroll to position [1471, 0]
